Goal: Information Seeking & Learning: Learn about a topic

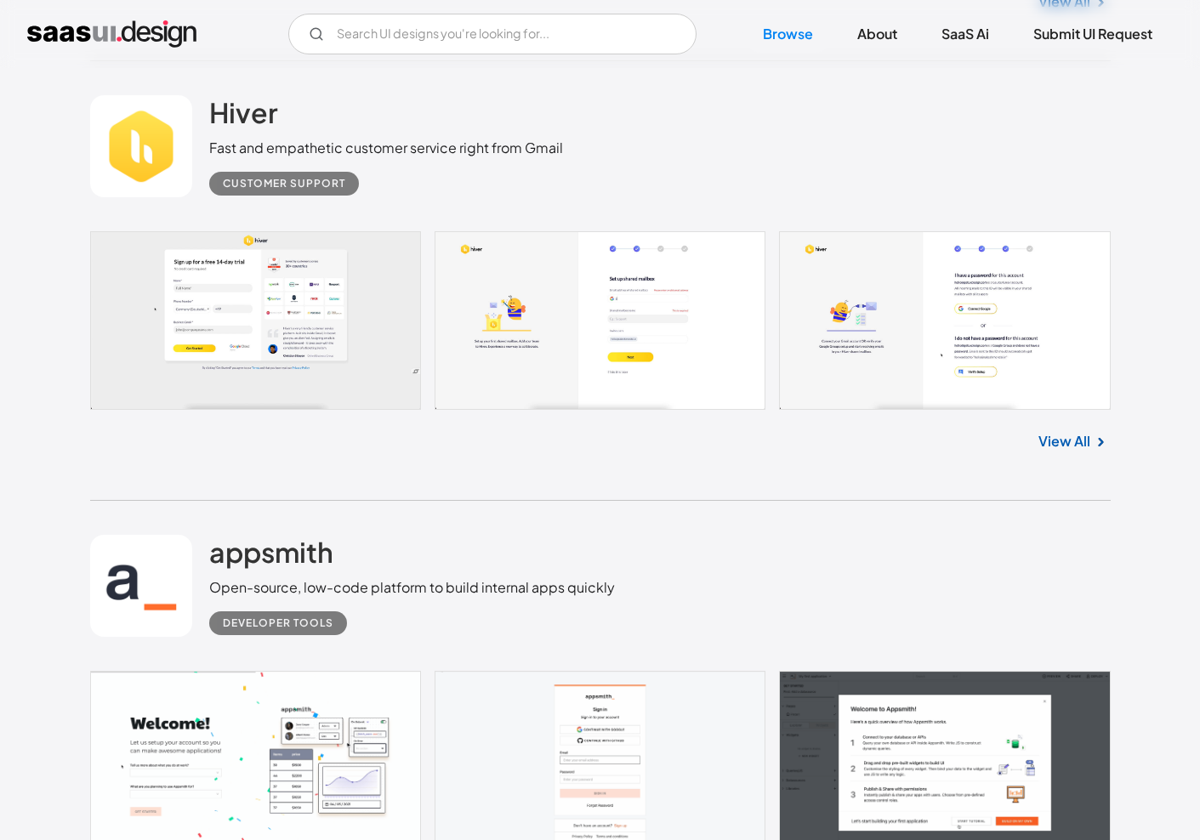
scroll to position [4599, 0]
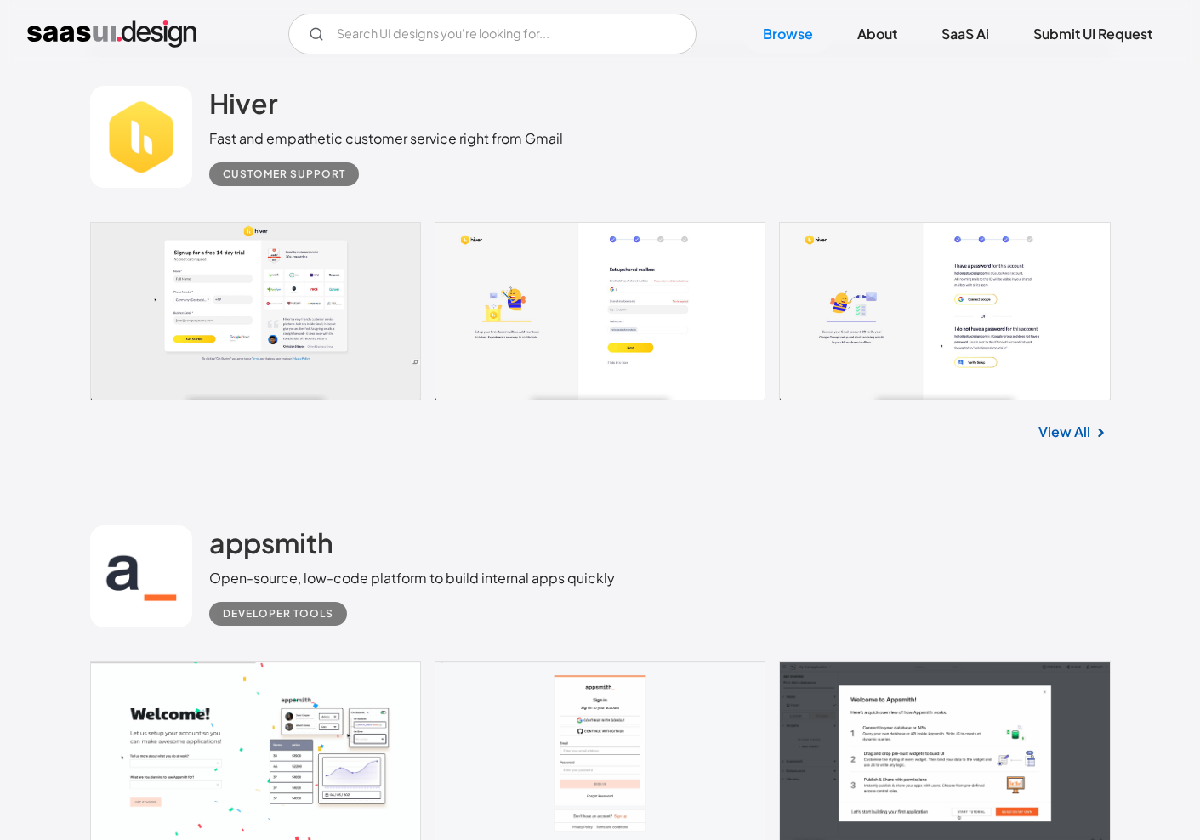
click at [1078, 435] on link "View All" at bounding box center [1064, 432] width 52 height 20
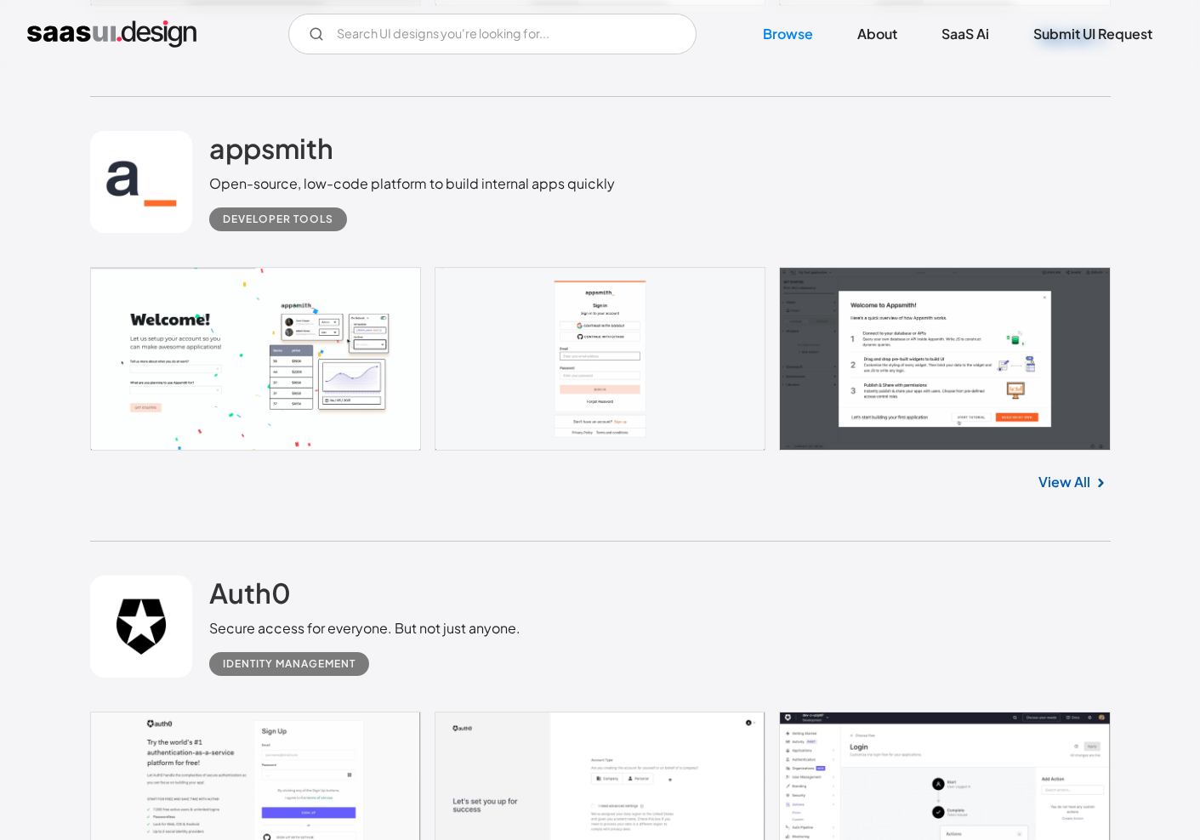
scroll to position [5001, 0]
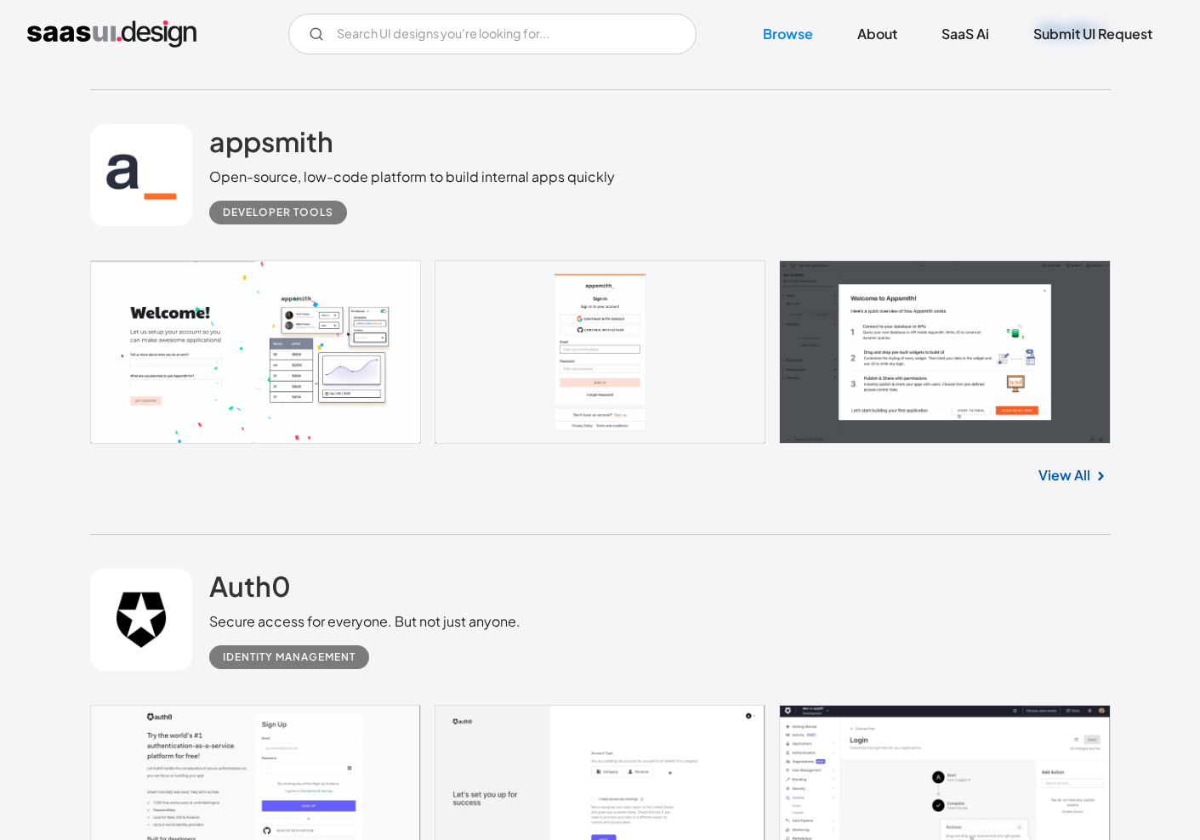
click at [1073, 480] on link "View All" at bounding box center [1064, 475] width 52 height 20
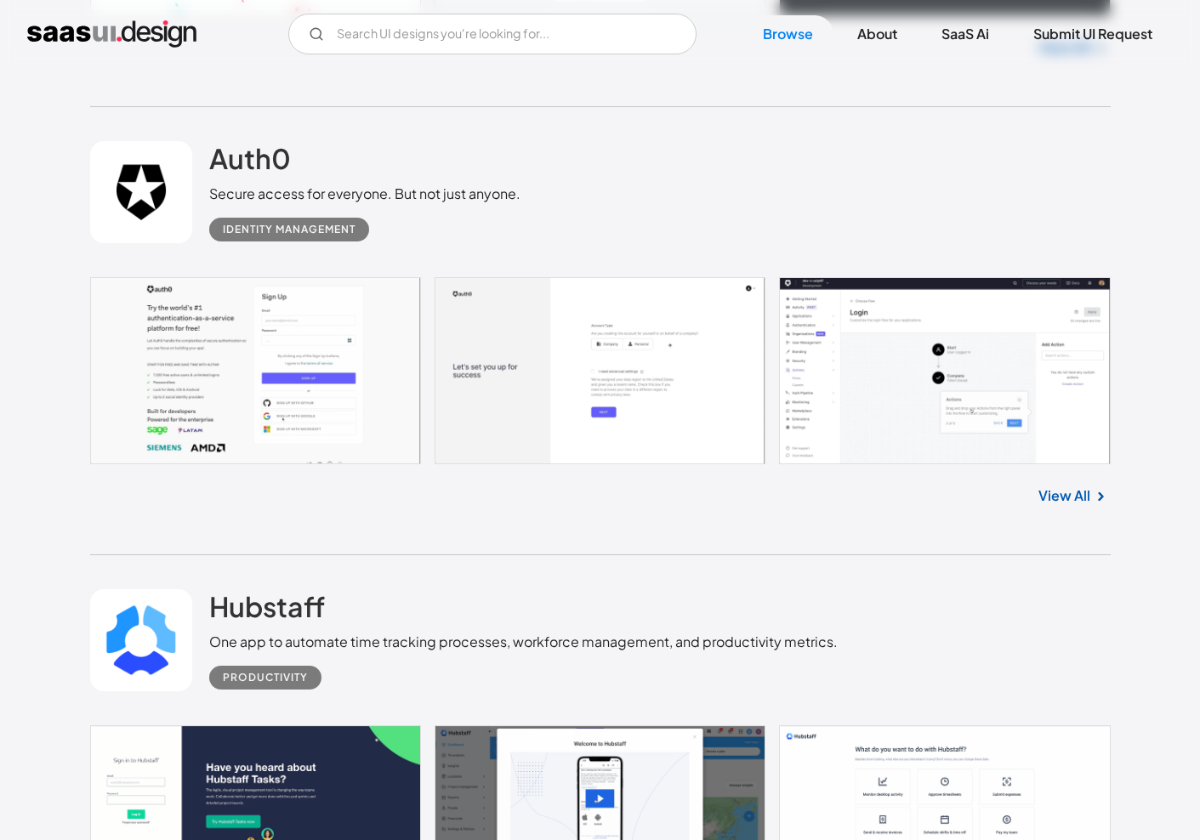
scroll to position [5494, 0]
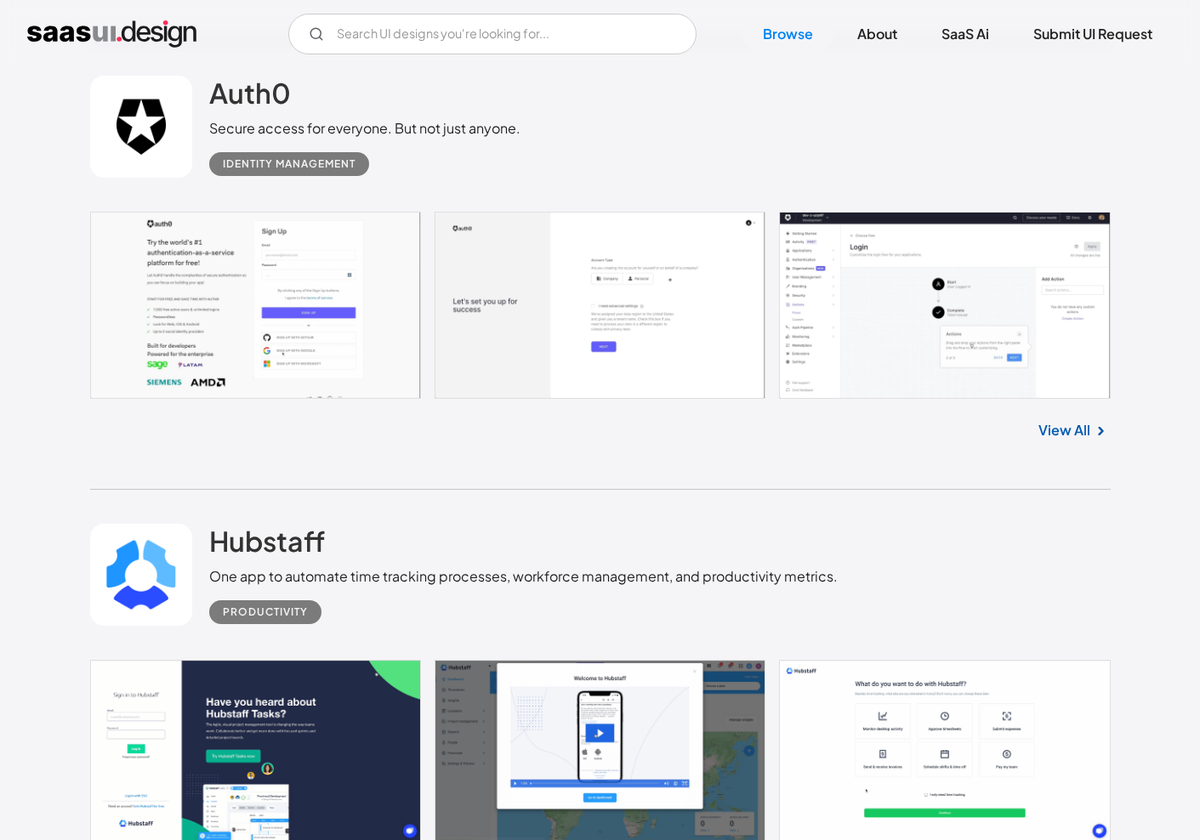
click at [1069, 438] on link "View All" at bounding box center [1064, 430] width 52 height 20
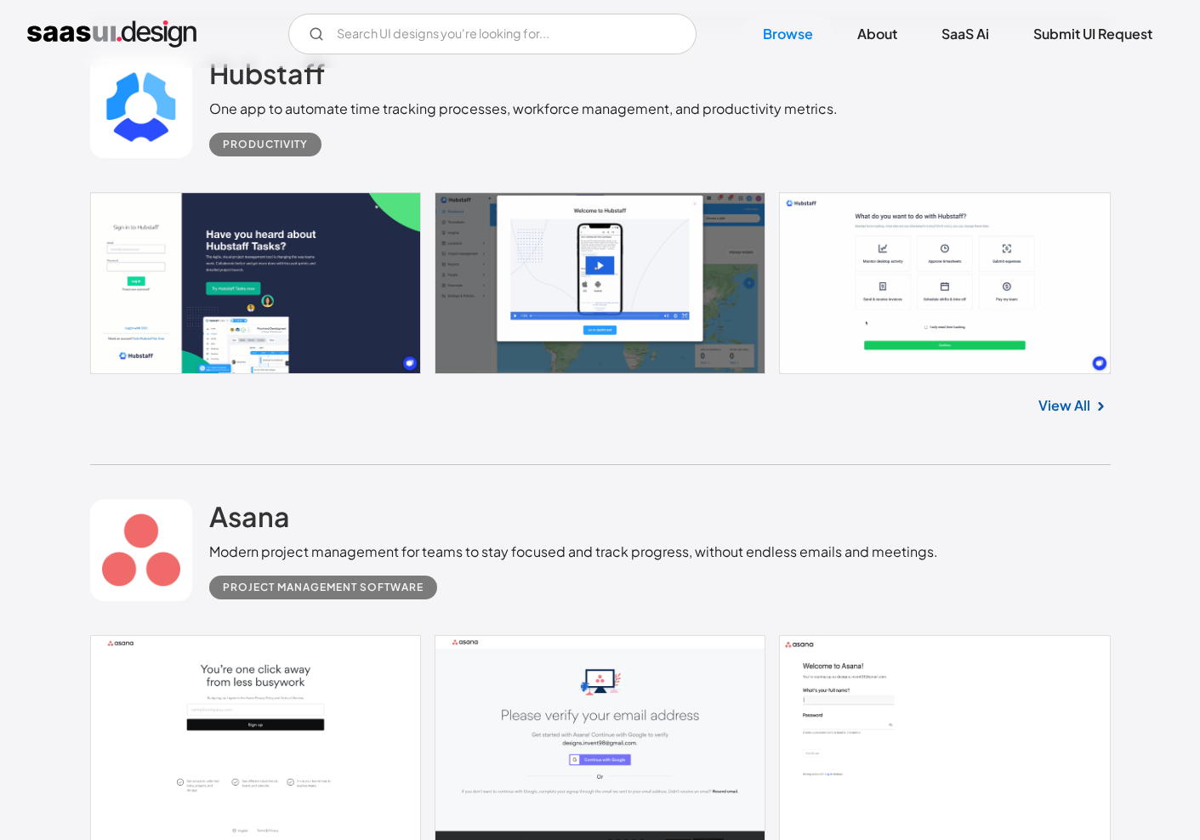
scroll to position [5982, 0]
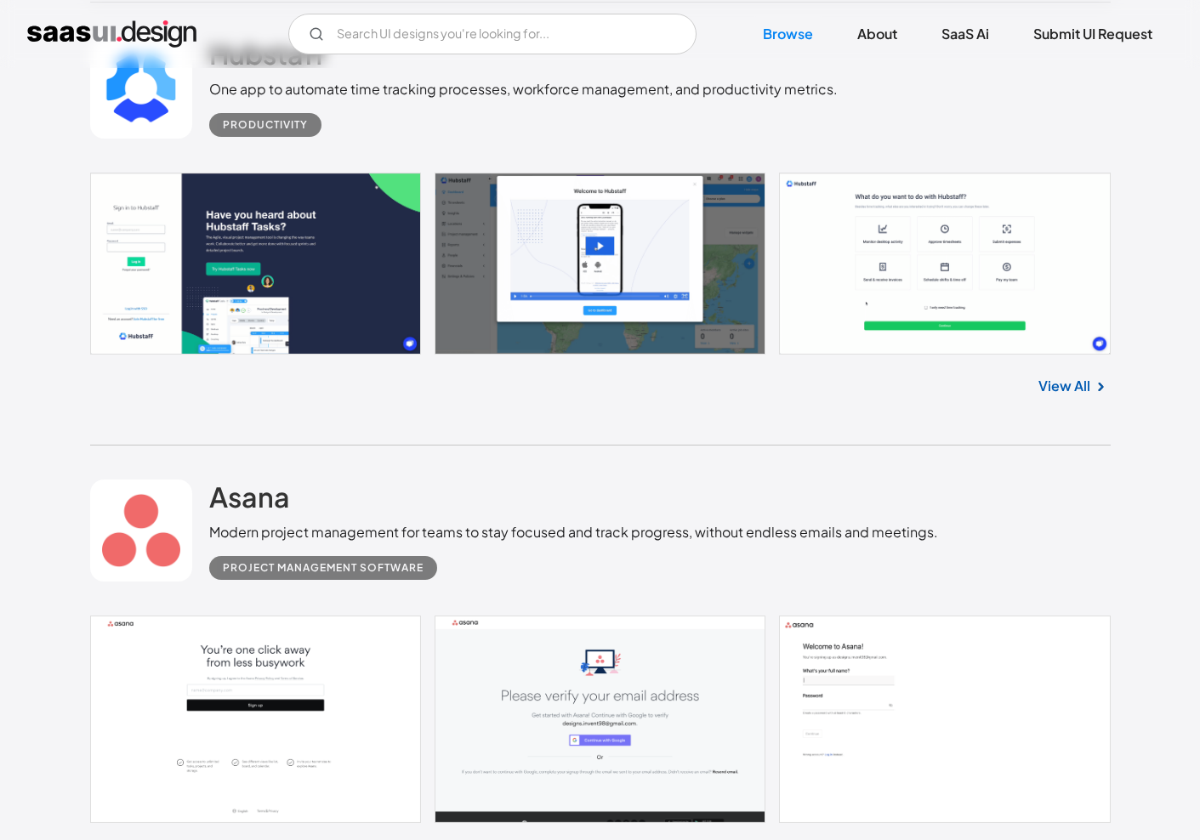
click at [1079, 387] on link "View All" at bounding box center [1064, 386] width 52 height 20
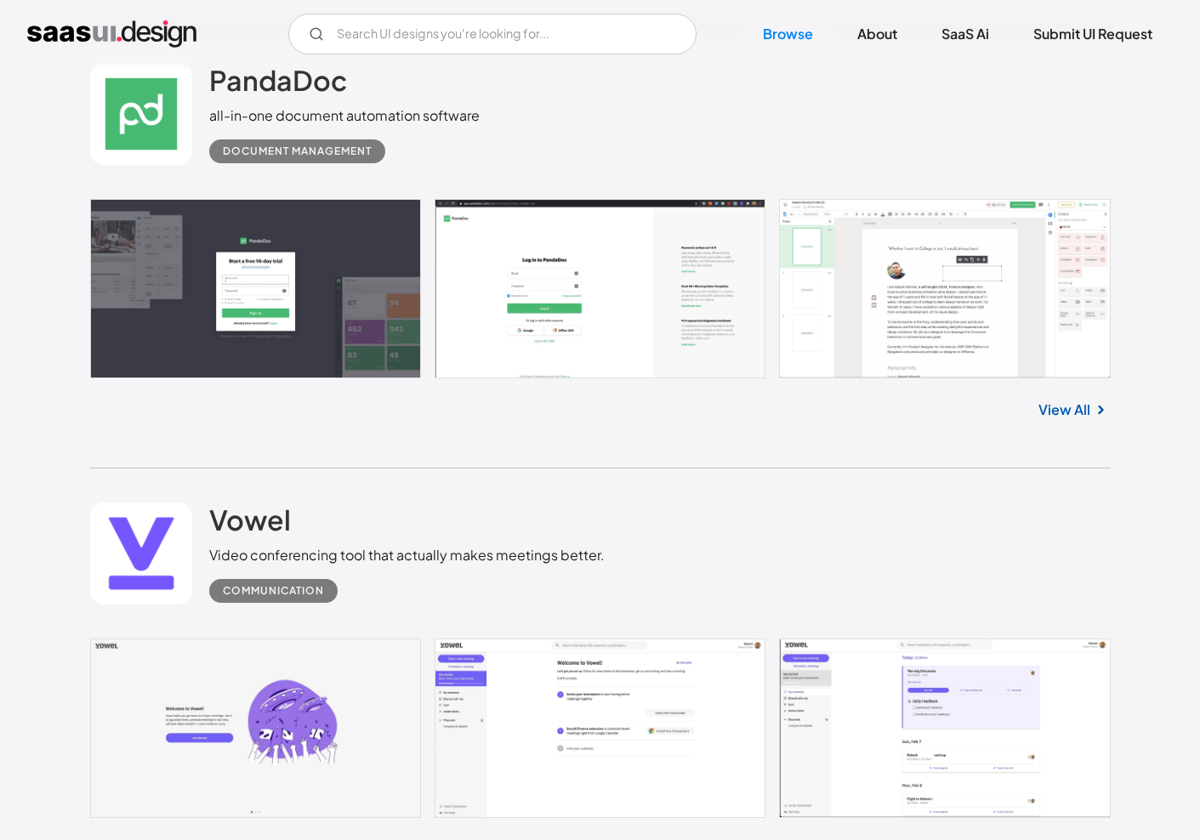
scroll to position [6863, 0]
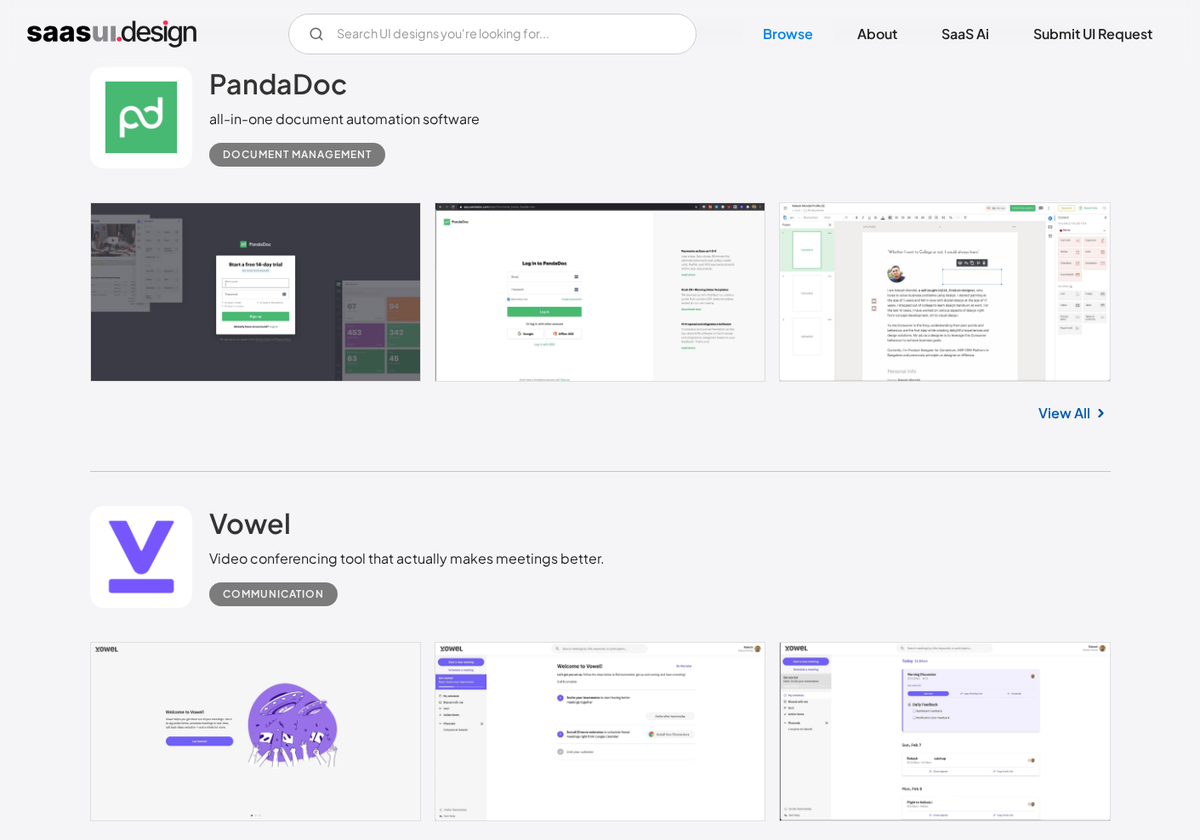
click at [1091, 414] on img at bounding box center [1100, 413] width 20 height 20
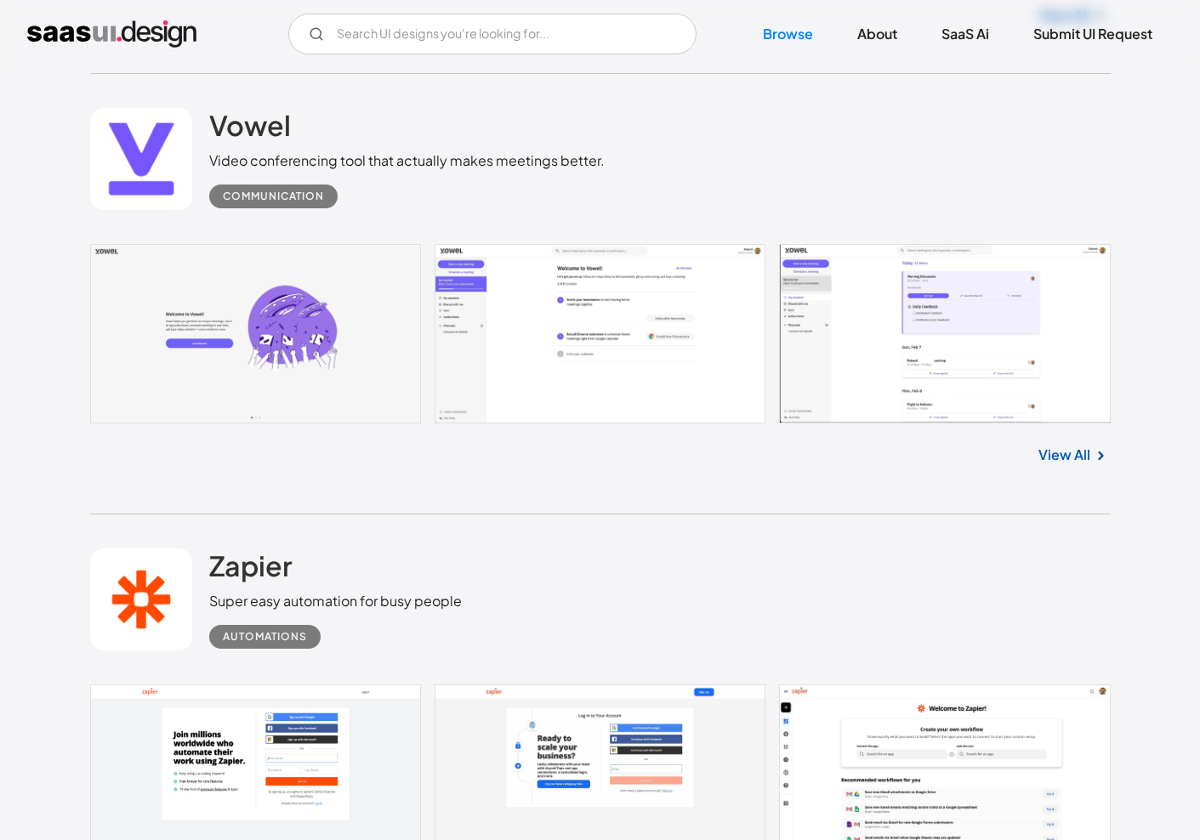
scroll to position [7275, 0]
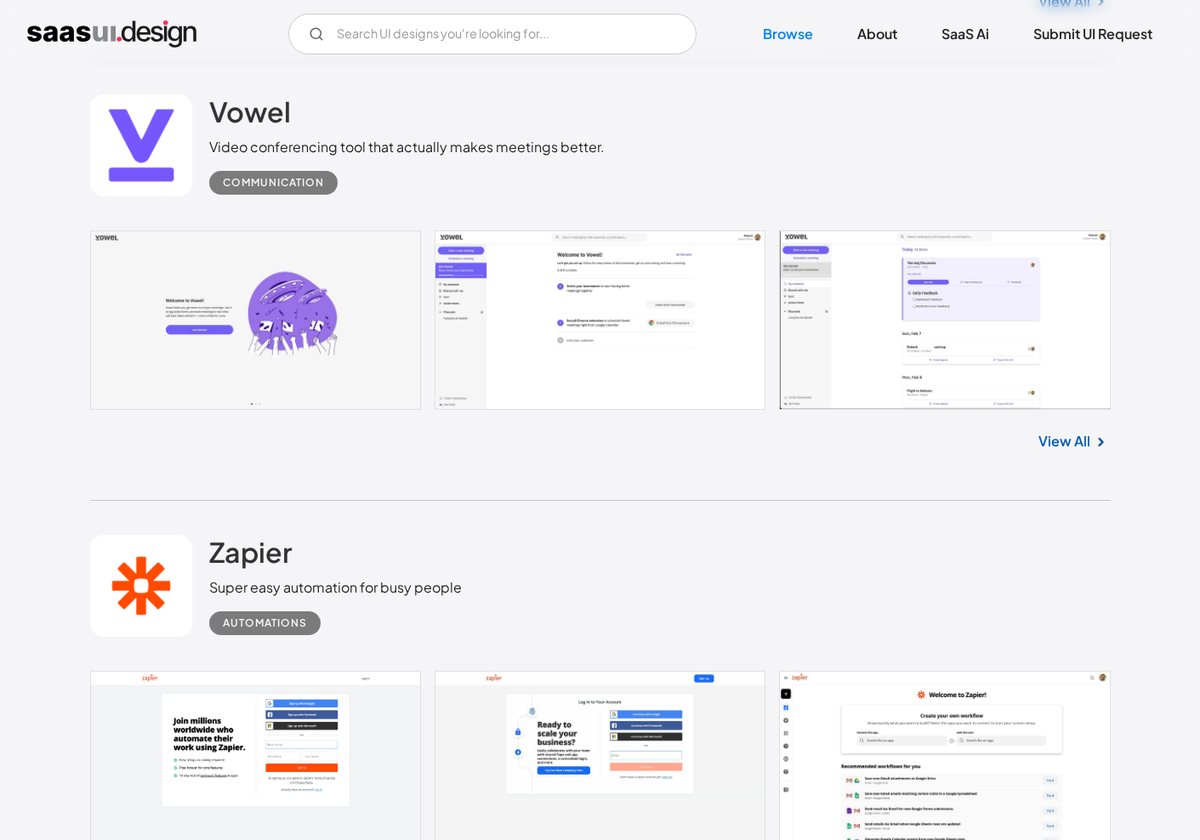
click at [1084, 449] on link "View All" at bounding box center [1064, 441] width 52 height 20
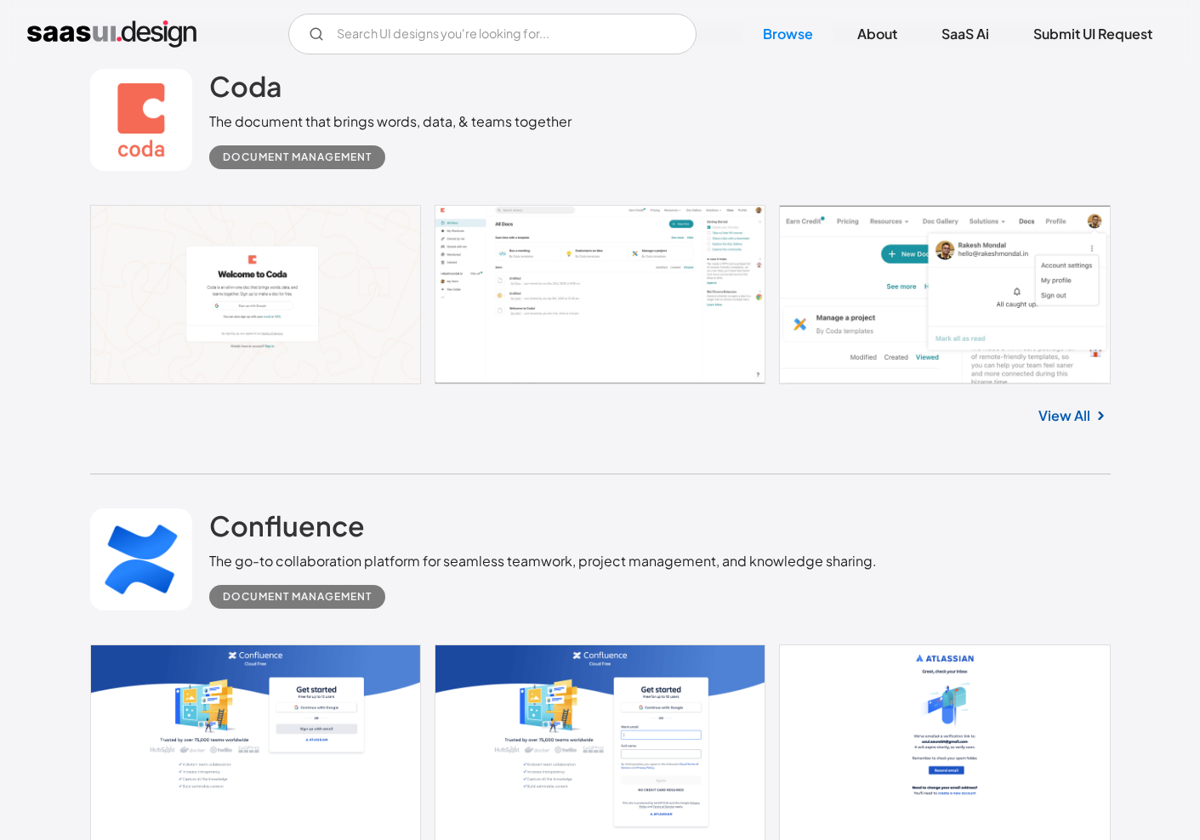
scroll to position [8181, 0]
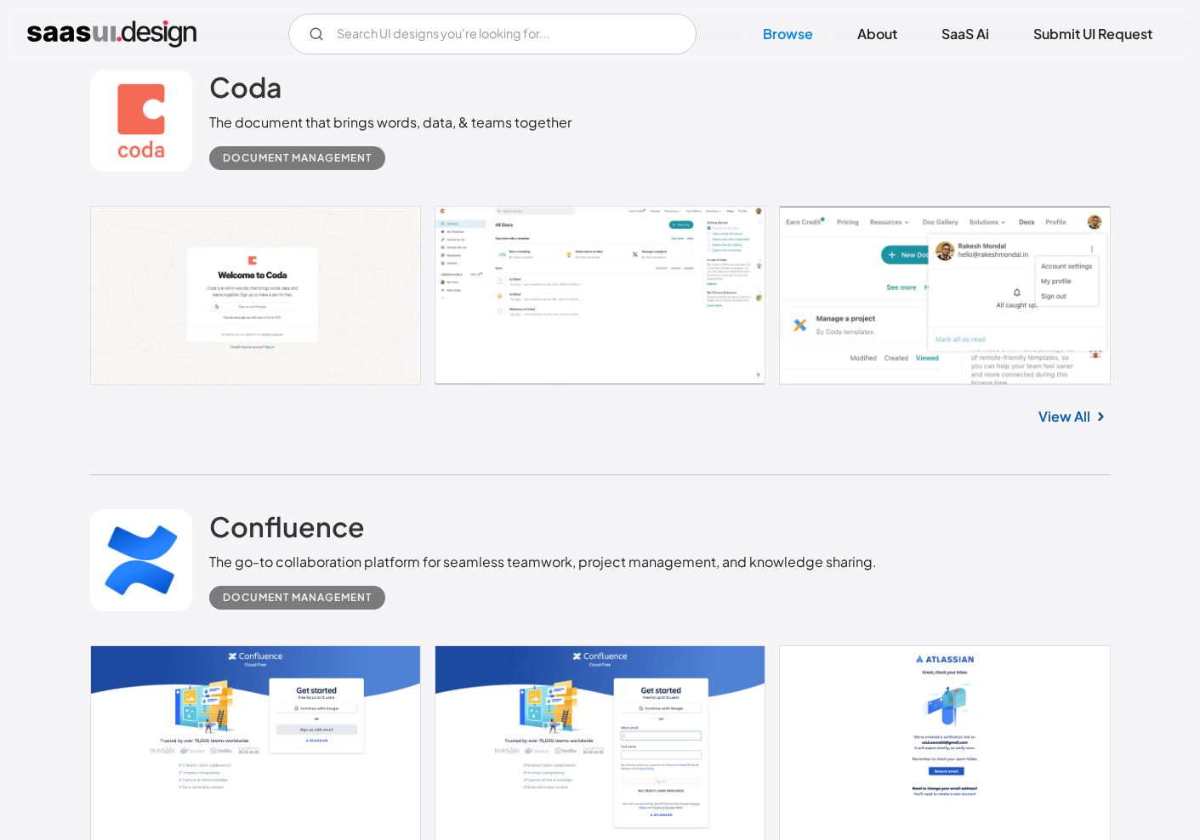
click at [1078, 427] on link "View All" at bounding box center [1064, 417] width 52 height 20
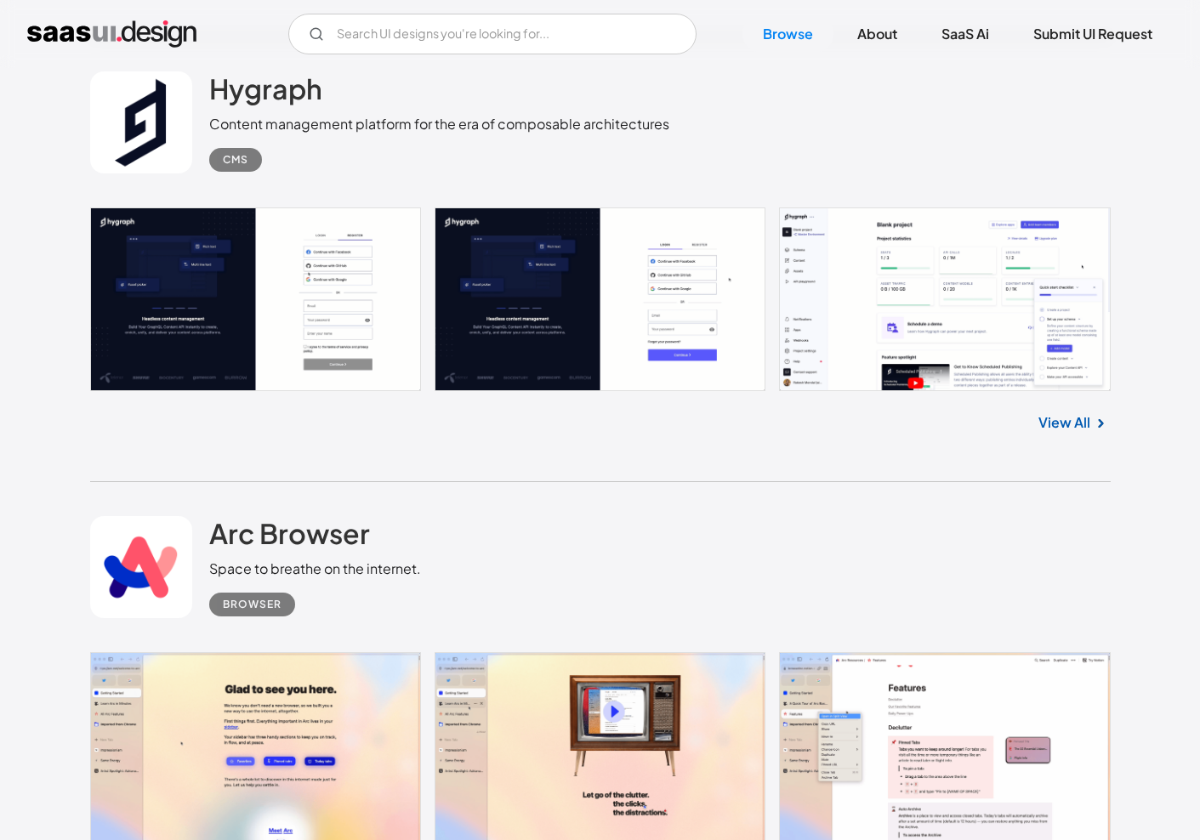
scroll to position [9093, 0]
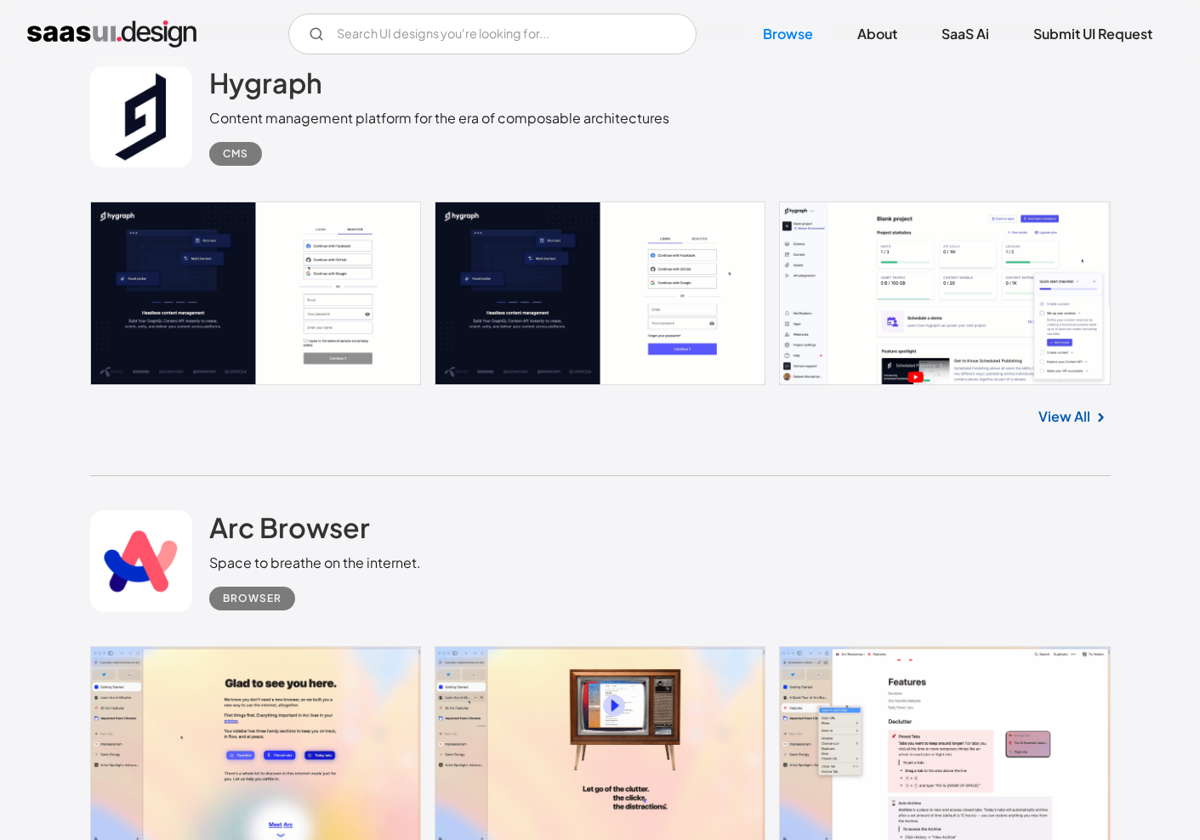
click at [1066, 427] on link "View All" at bounding box center [1064, 417] width 52 height 20
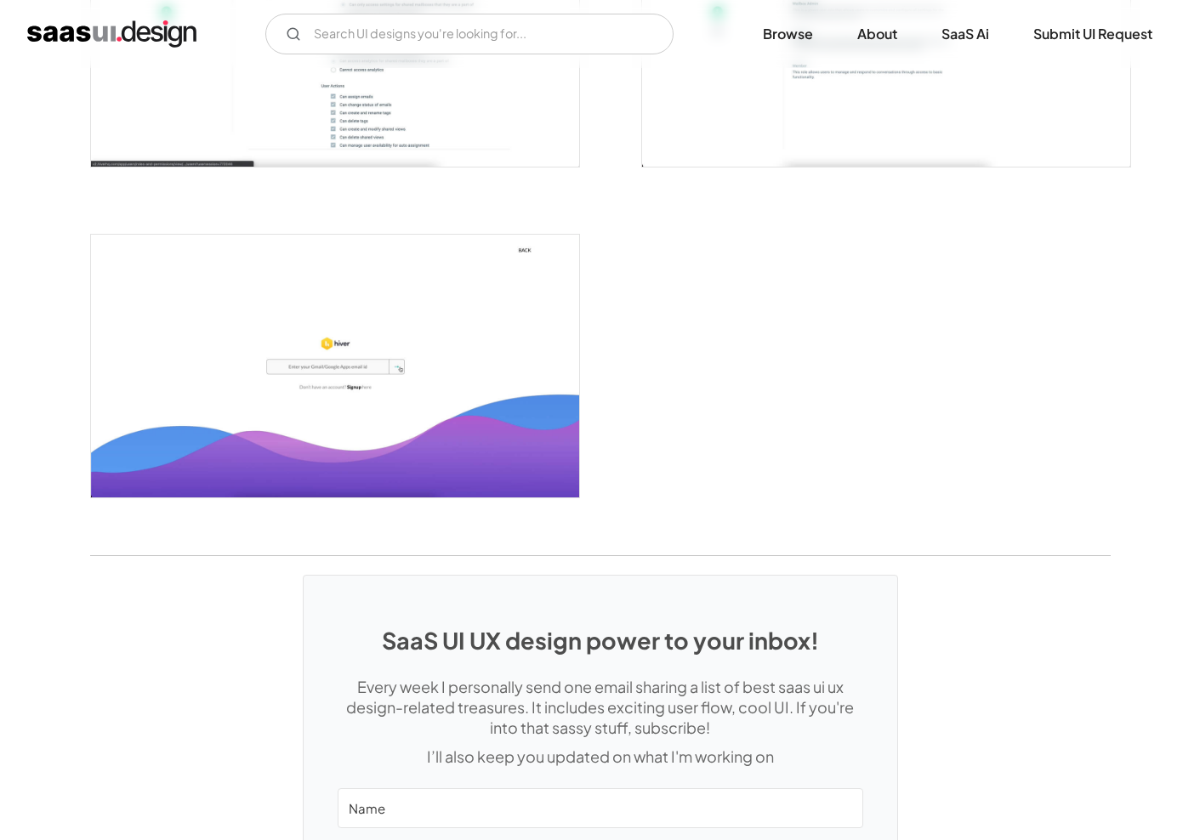
scroll to position [4071, 0]
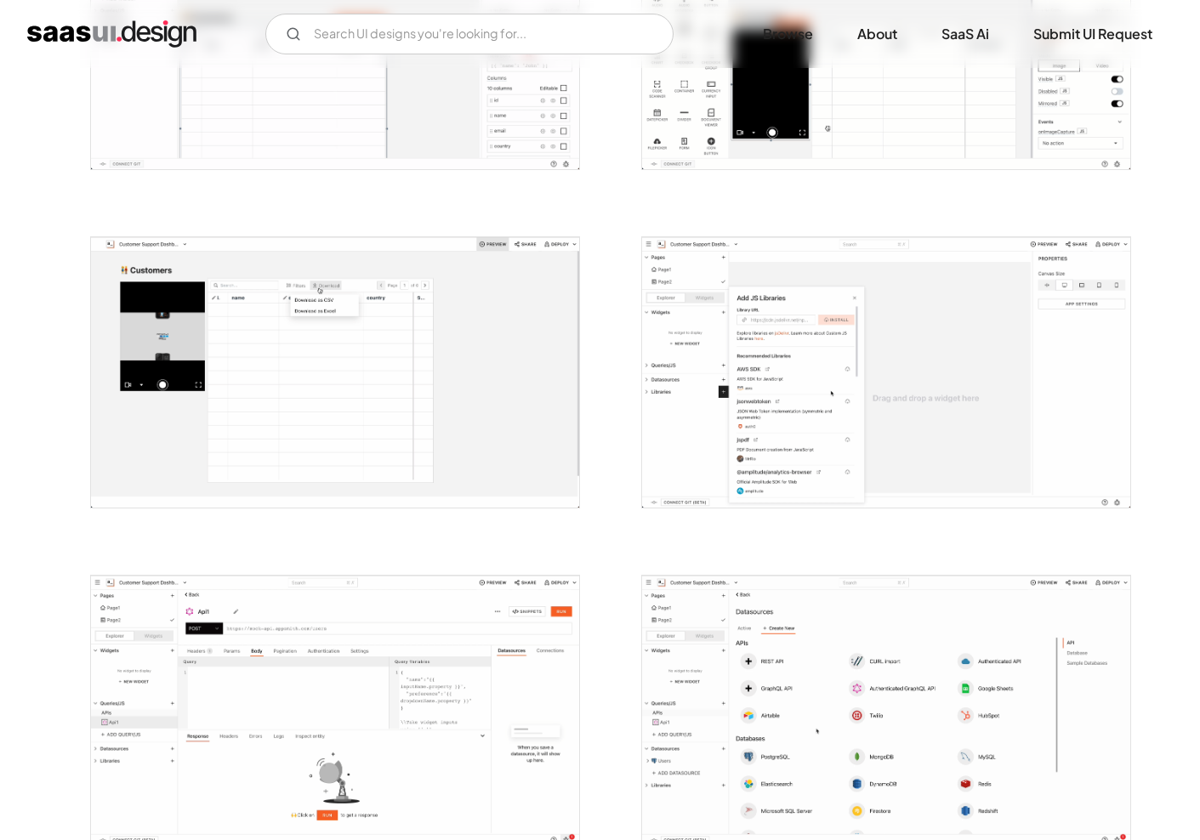
scroll to position [1513, 0]
click at [972, 429] on img "open lightbox" at bounding box center [886, 373] width 488 height 270
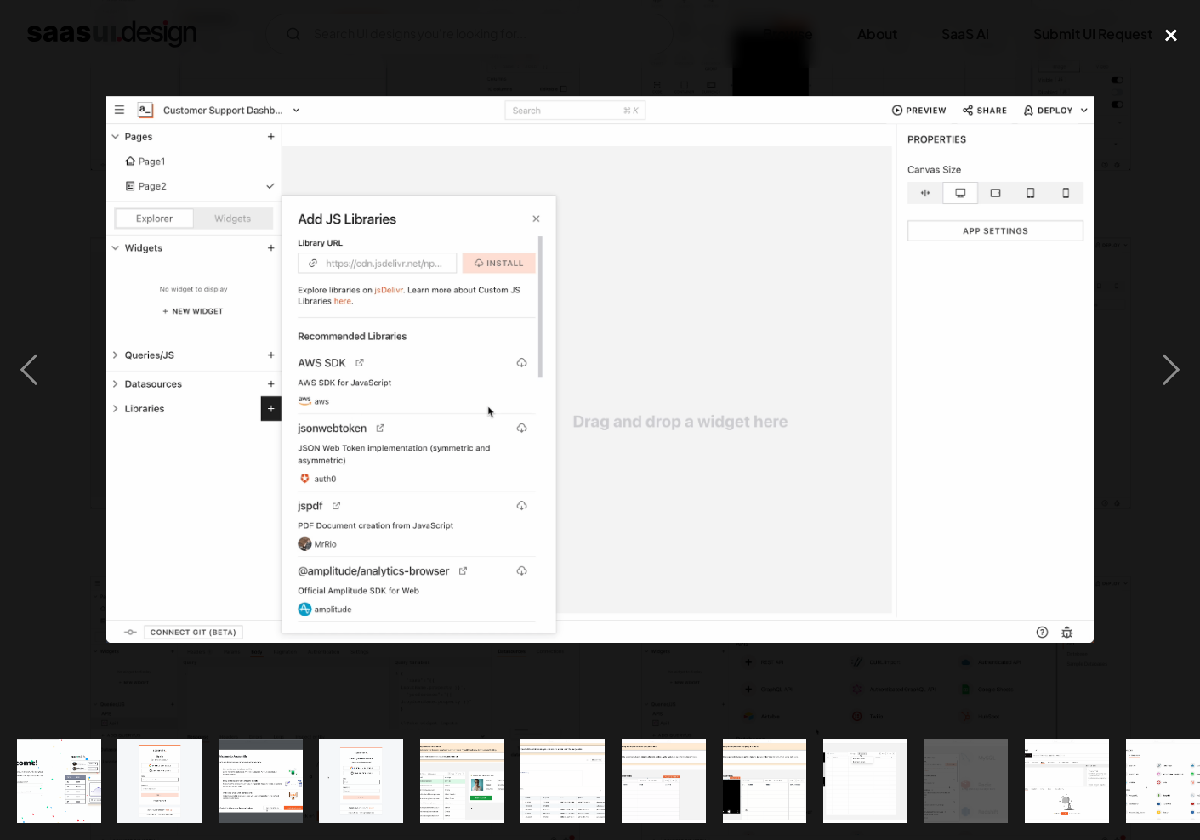
click at [1170, 37] on div "close lightbox" at bounding box center [1171, 35] width 58 height 37
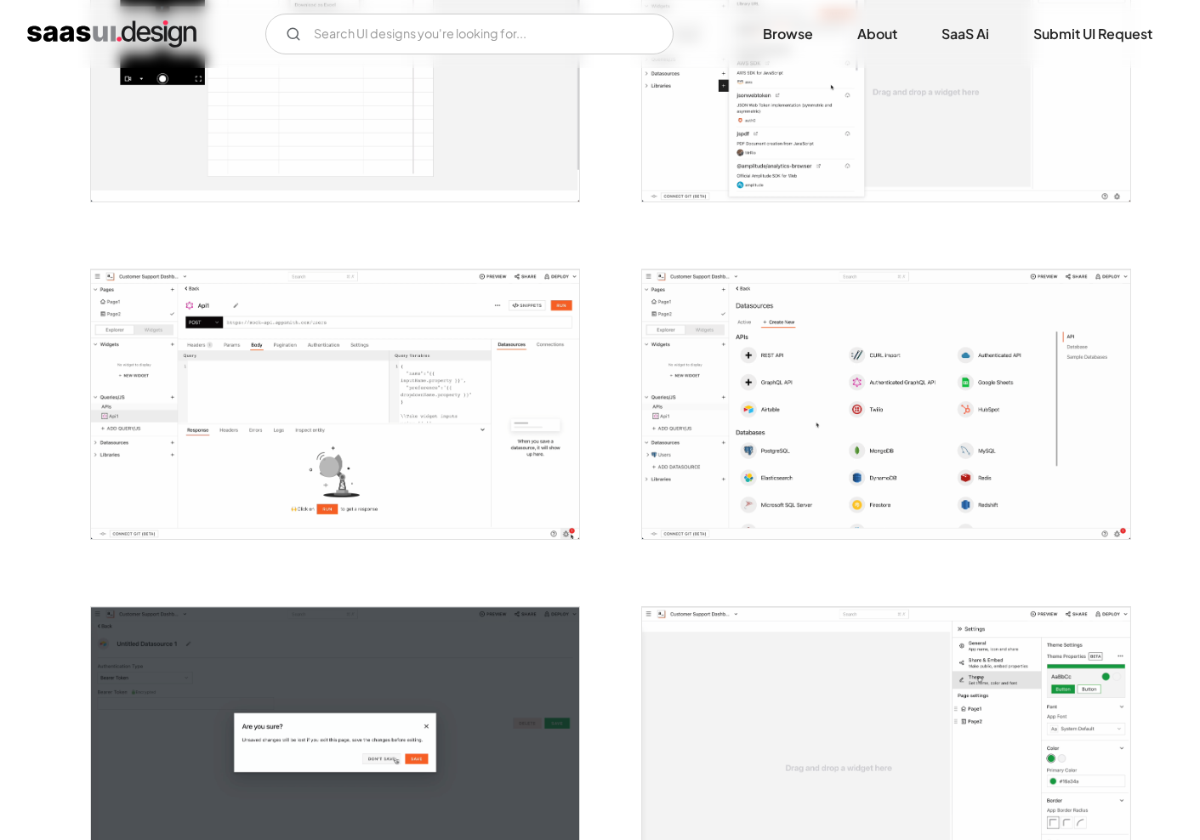
scroll to position [1851, 0]
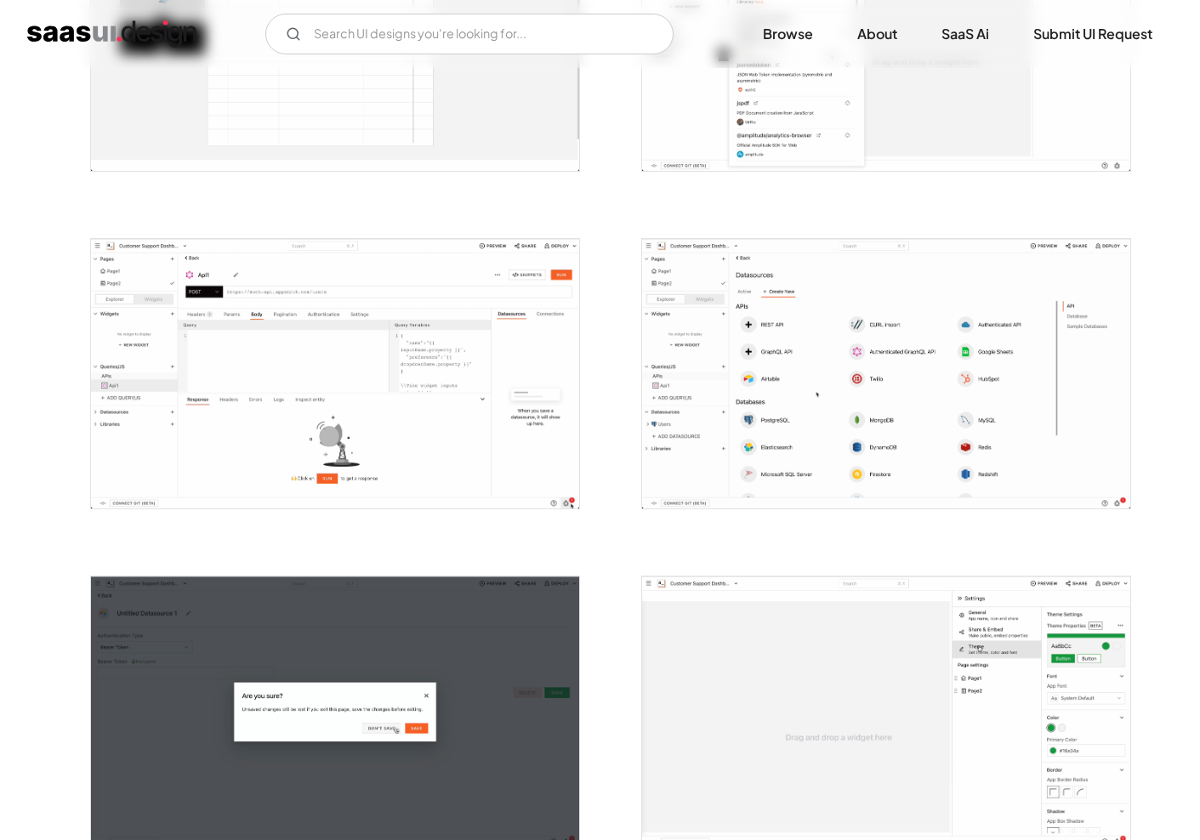
click at [933, 360] on img "open lightbox" at bounding box center [886, 374] width 488 height 270
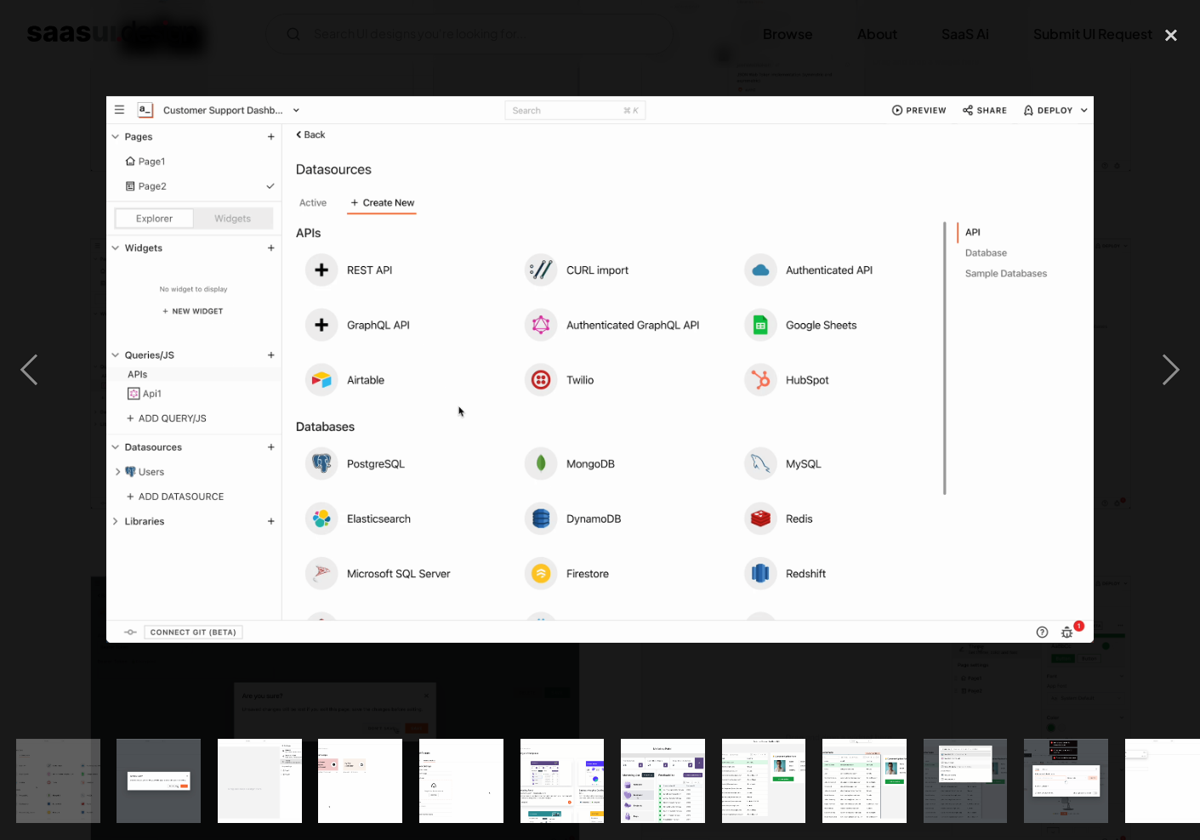
scroll to position [0, 1118]
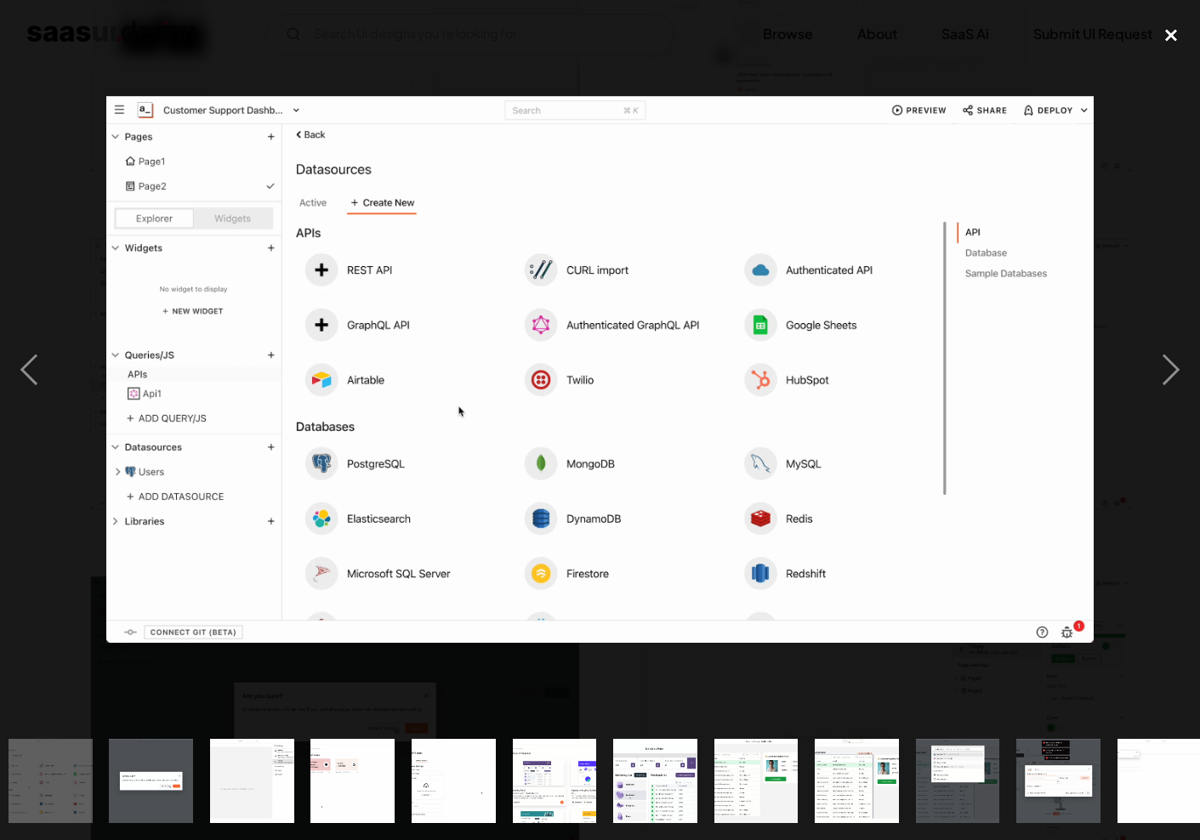
click at [1175, 40] on div "close lightbox" at bounding box center [1171, 35] width 58 height 37
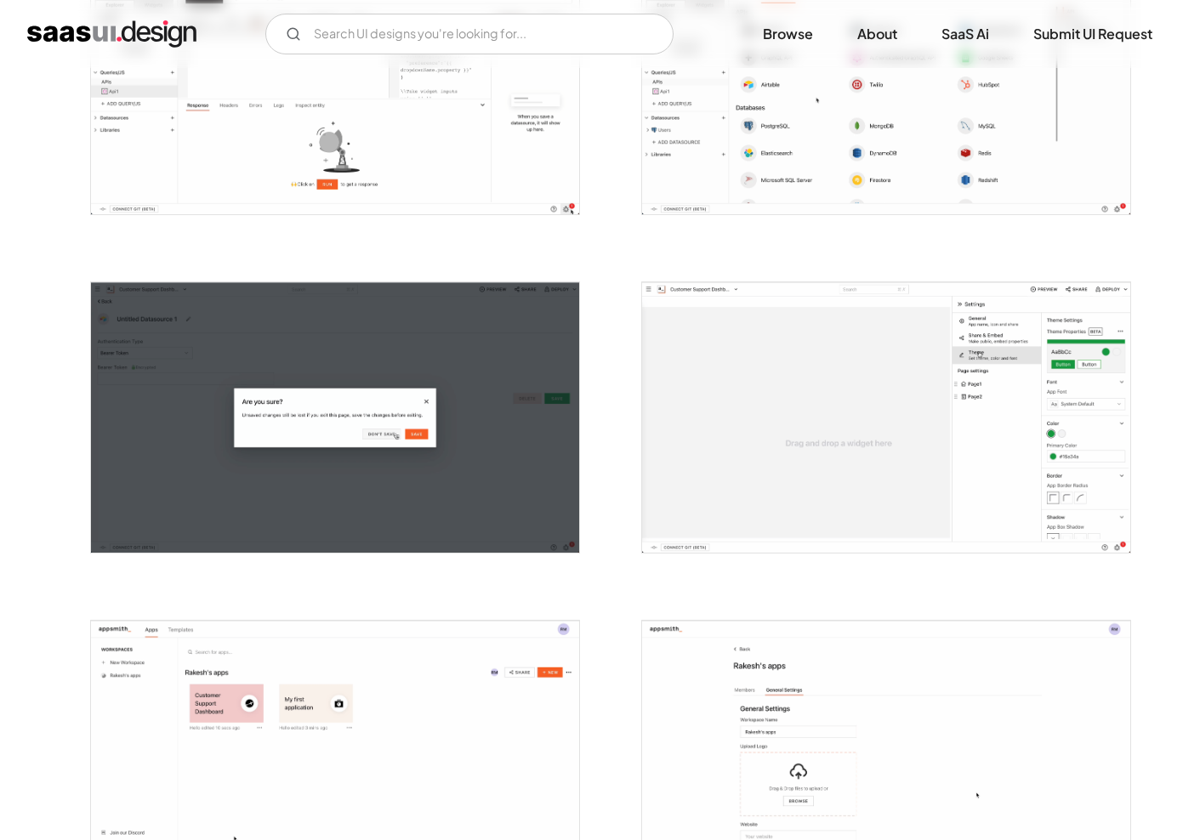
scroll to position [2201, 0]
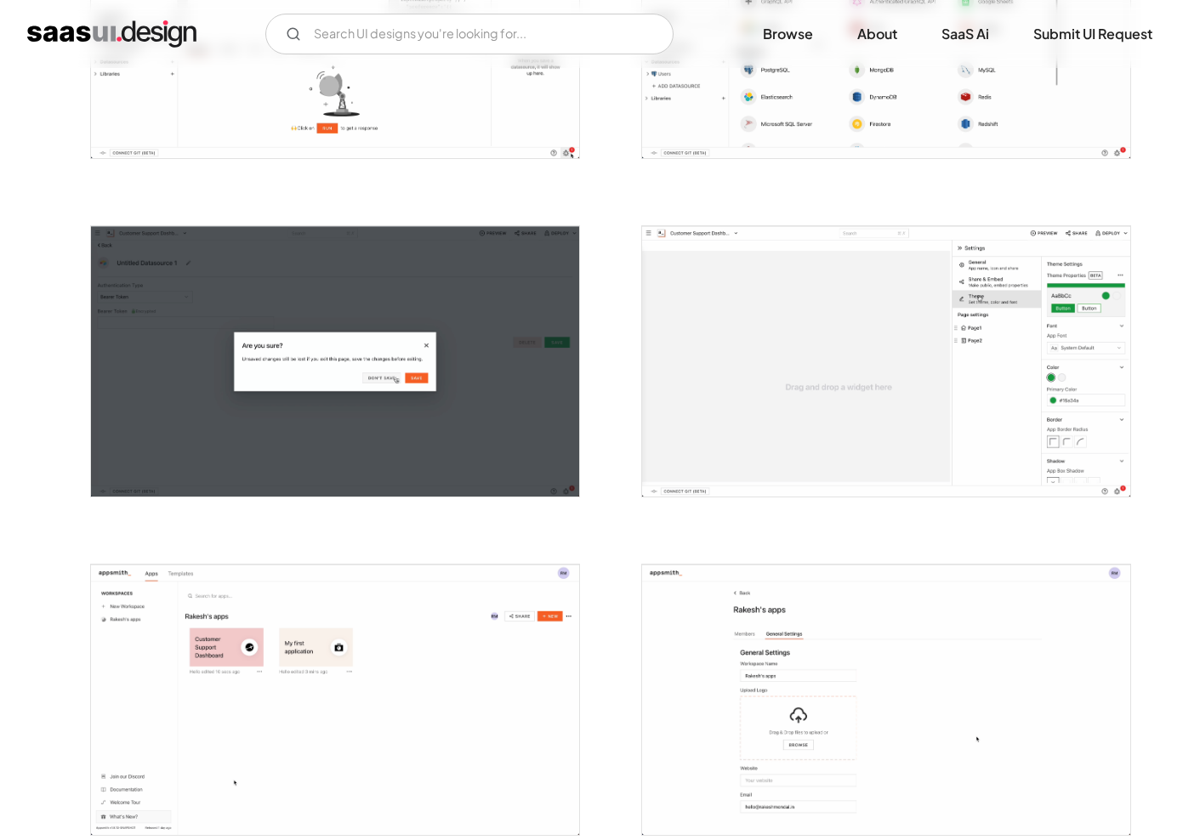
click at [1003, 304] on img "open lightbox" at bounding box center [886, 361] width 488 height 270
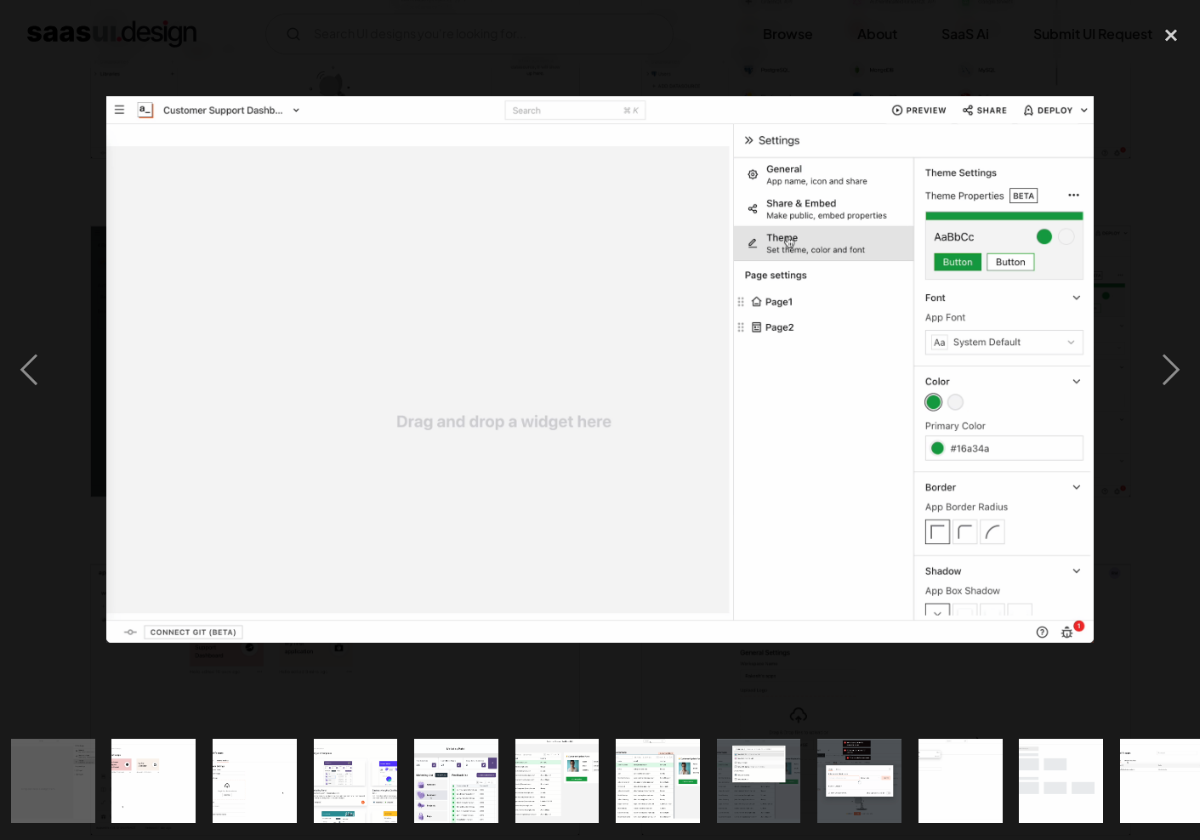
scroll to position [0, 1319]
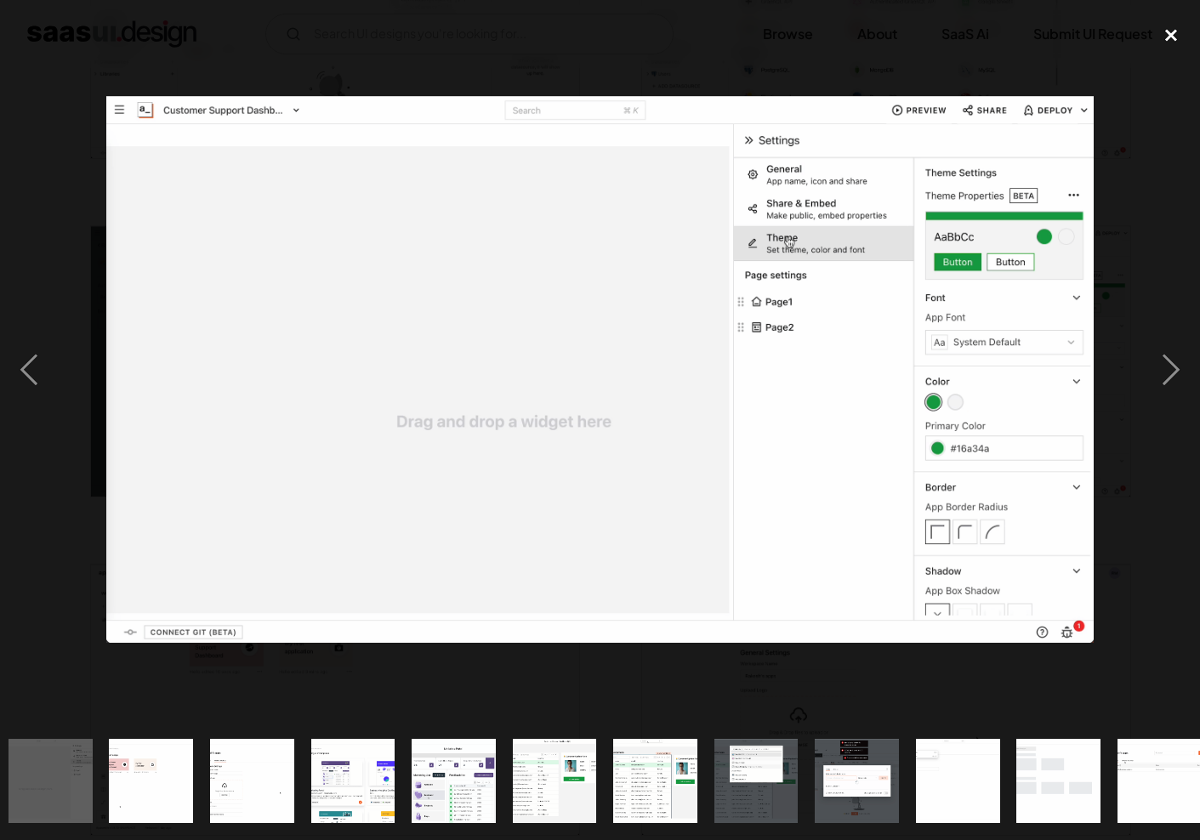
click at [1172, 35] on div "close lightbox" at bounding box center [1171, 35] width 58 height 37
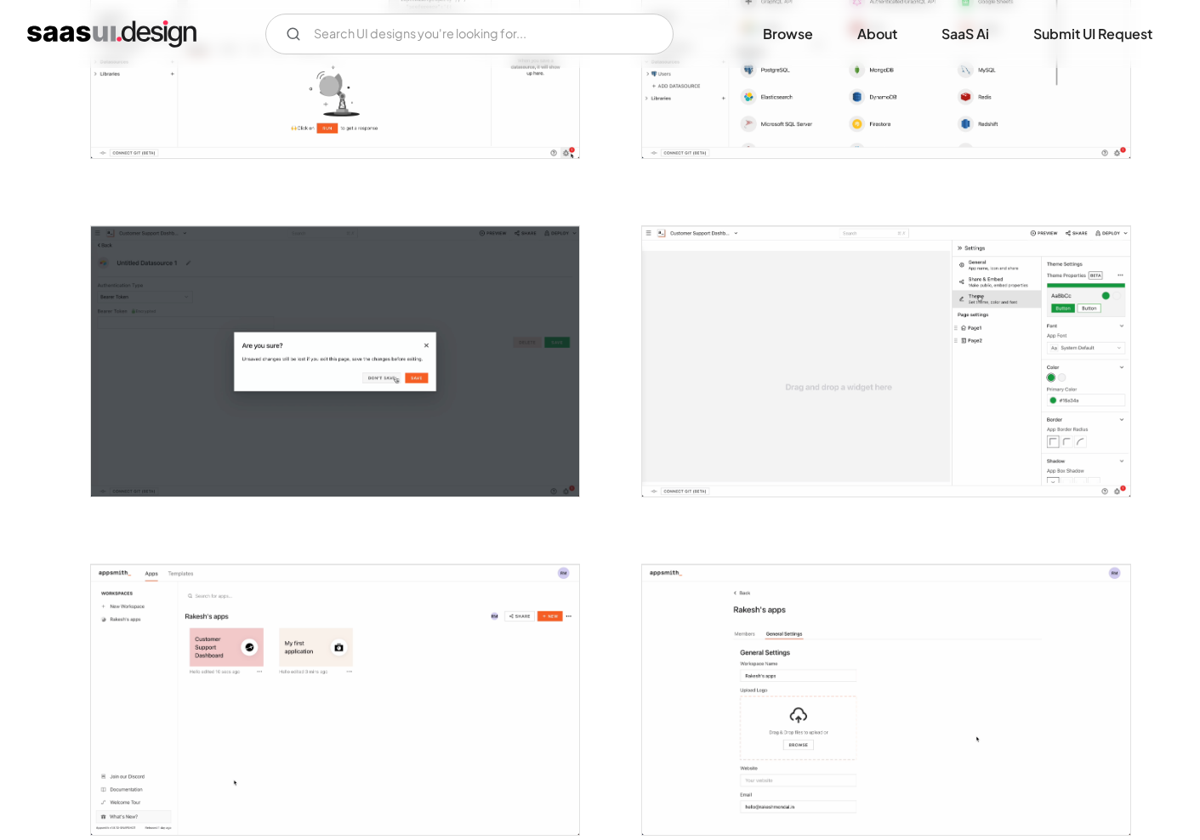
scroll to position [0, 0]
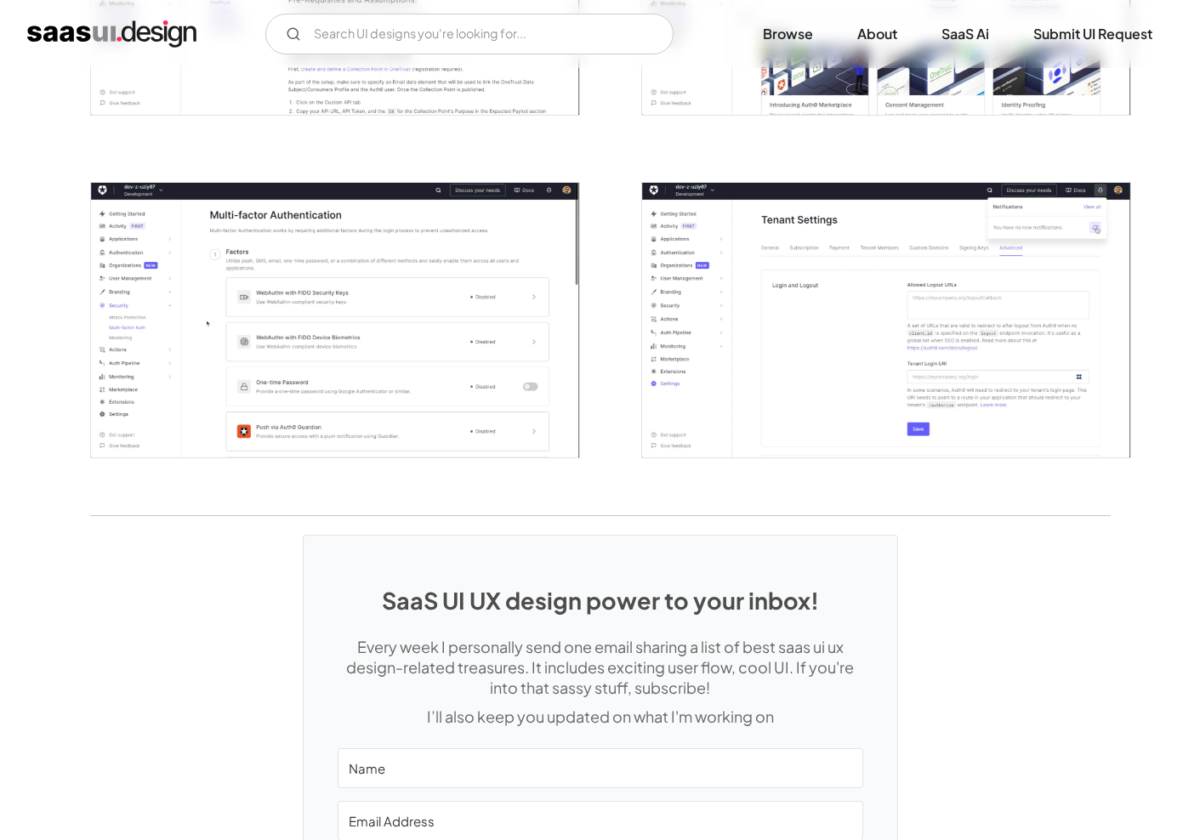
scroll to position [3987, 0]
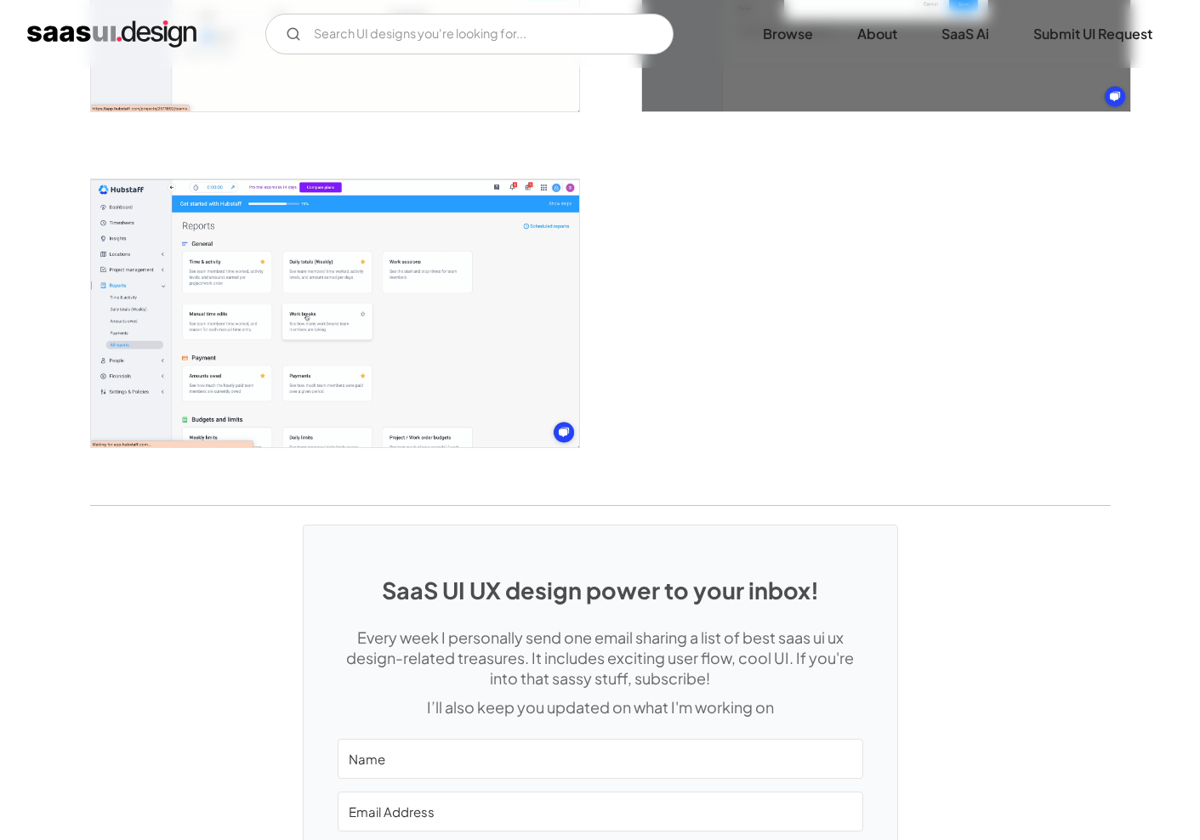
scroll to position [4360, 0]
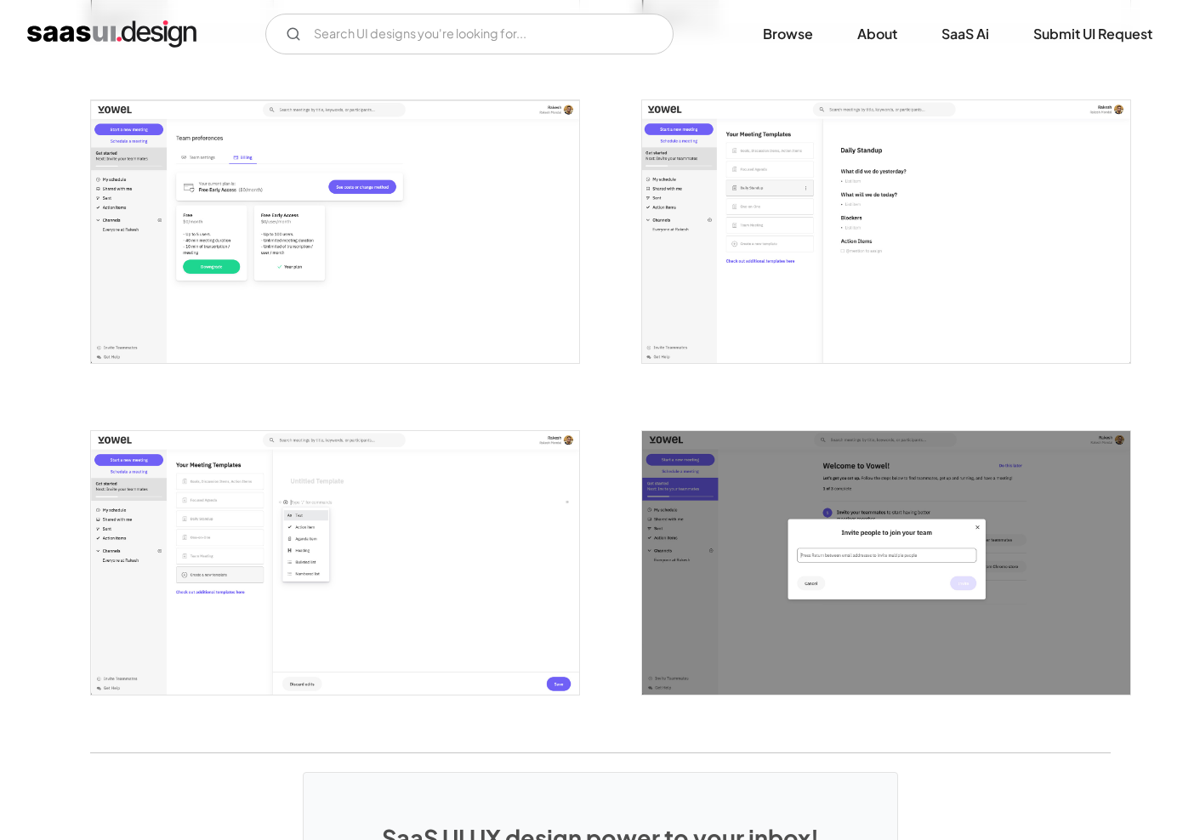
scroll to position [2364, 0]
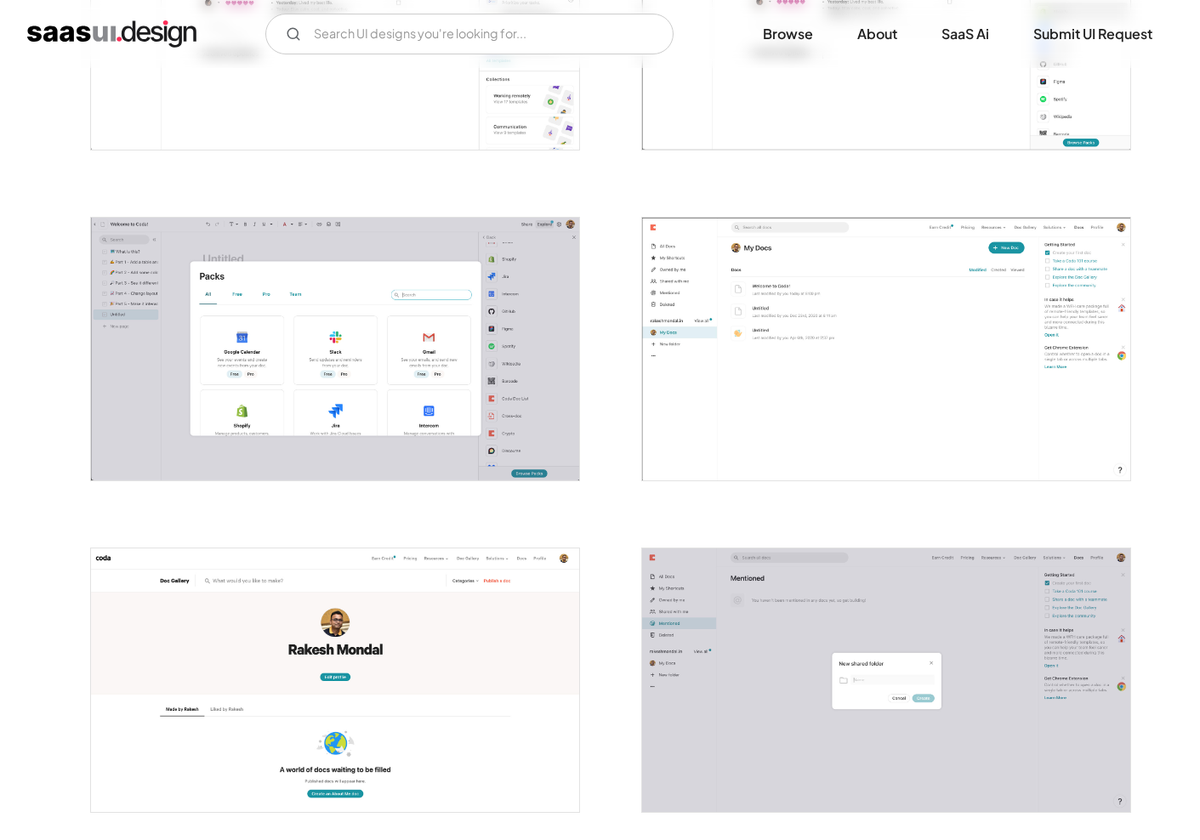
scroll to position [2220, 0]
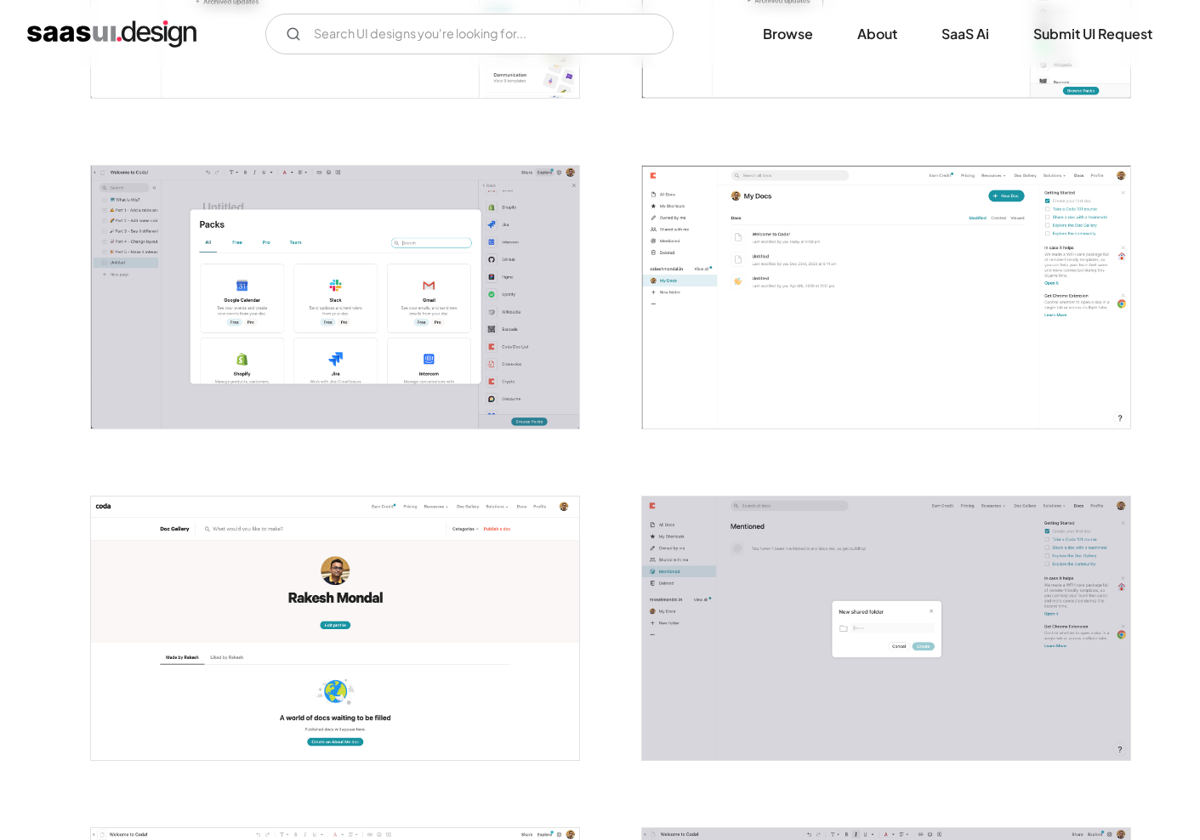
click at [934, 348] on img "open lightbox" at bounding box center [886, 297] width 488 height 263
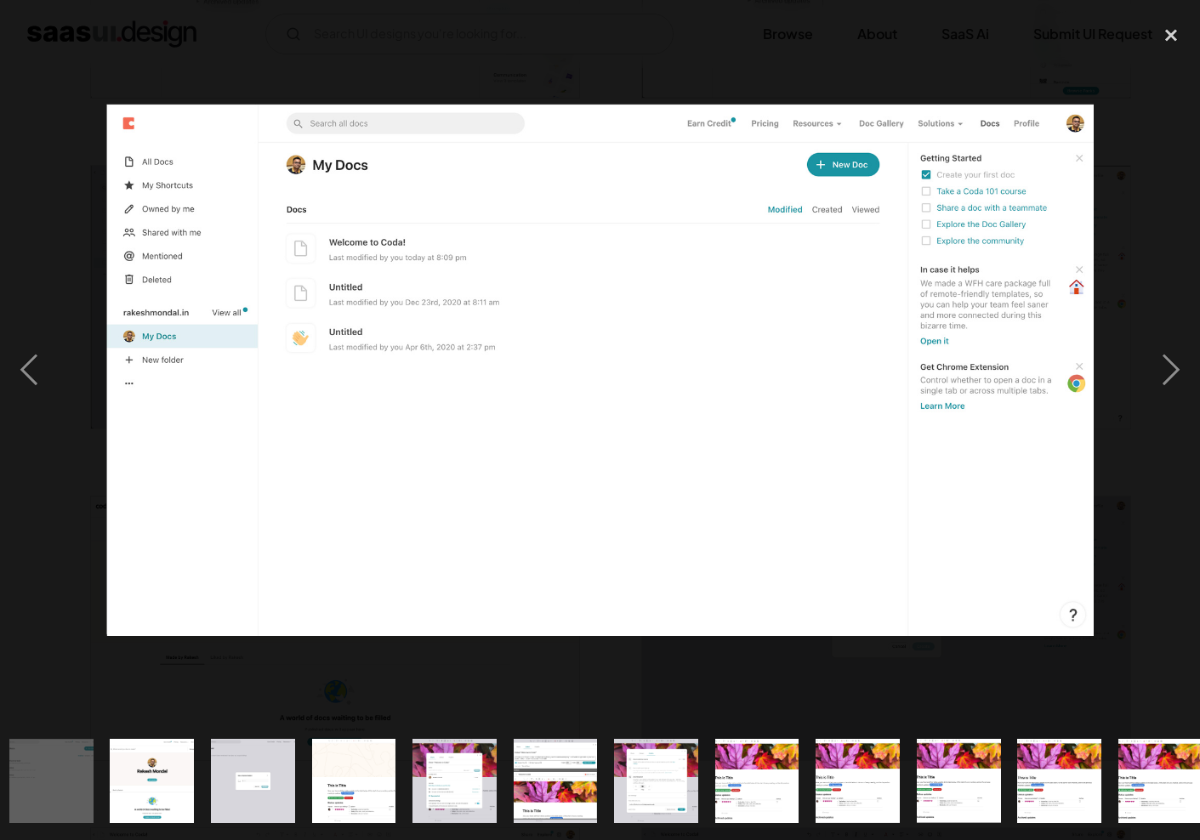
scroll to position [0, 1319]
click at [1169, 38] on div "close lightbox" at bounding box center [1171, 35] width 58 height 37
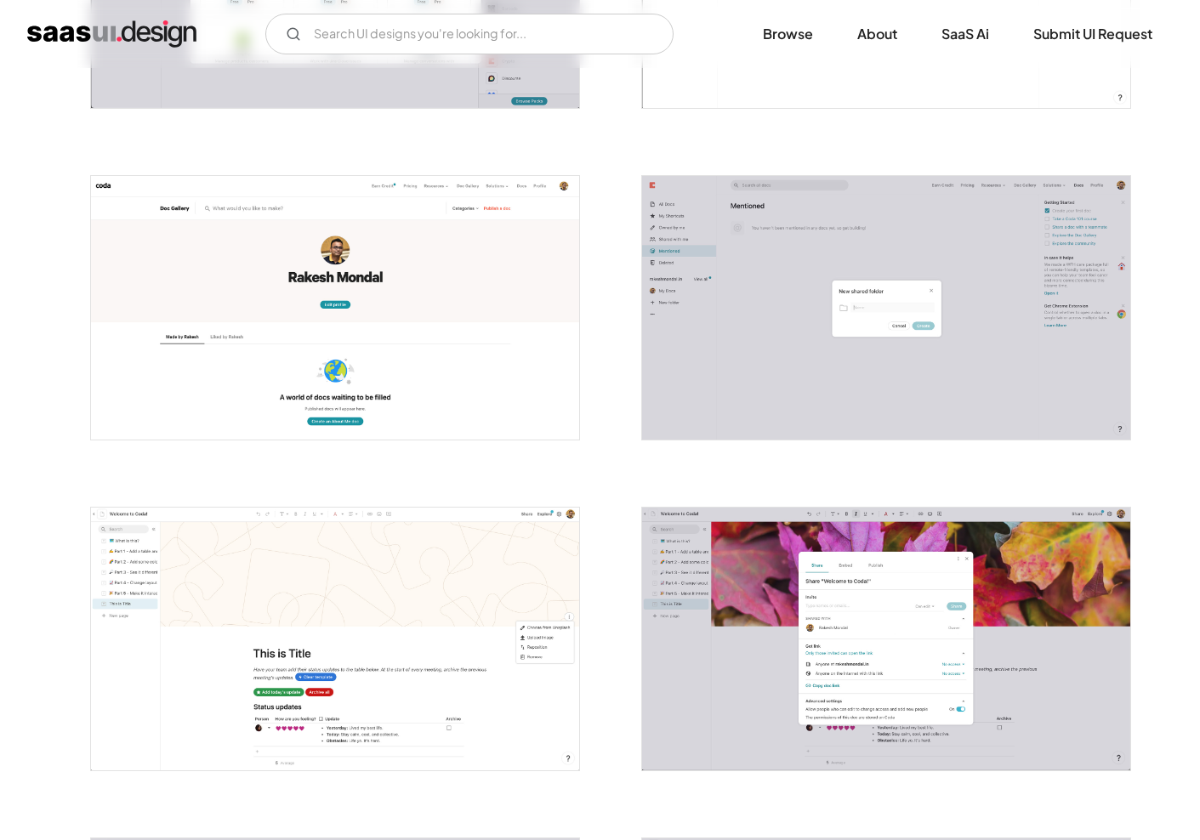
scroll to position [2541, 0]
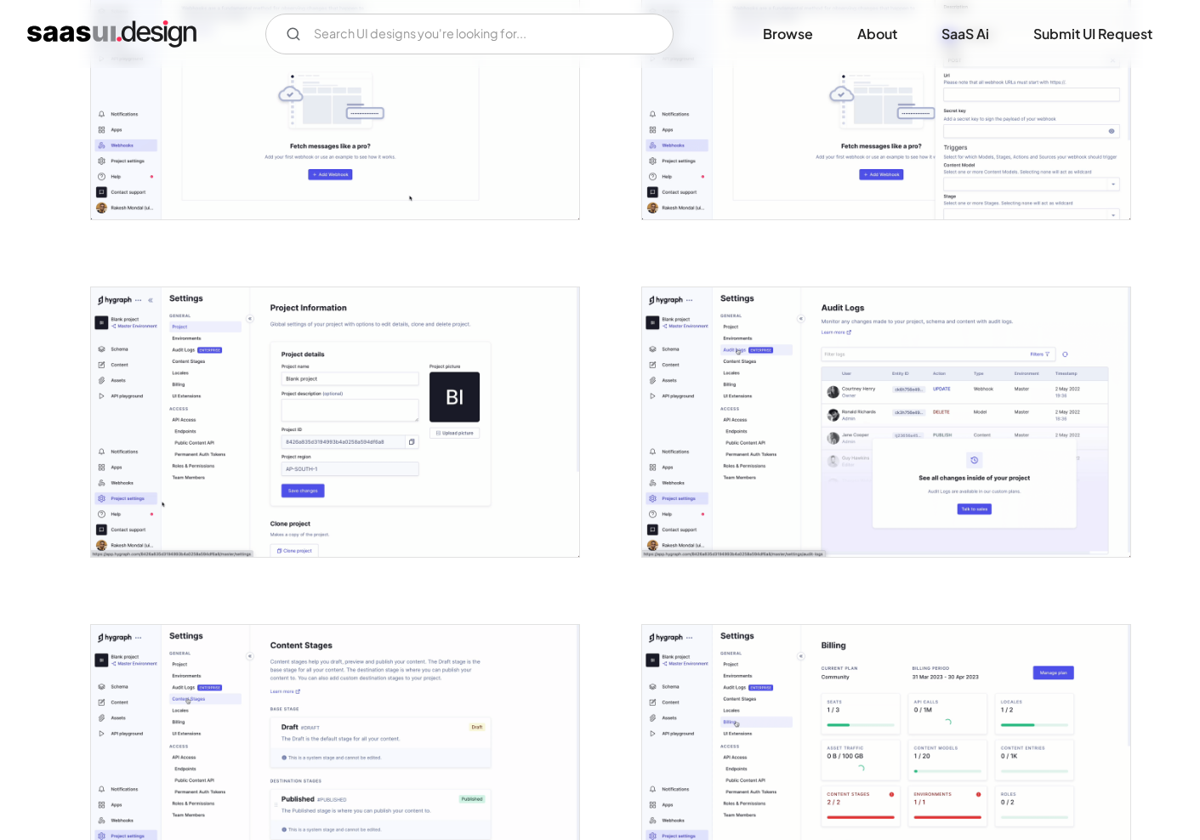
scroll to position [3149, 0]
